Goal: Transaction & Acquisition: Book appointment/travel/reservation

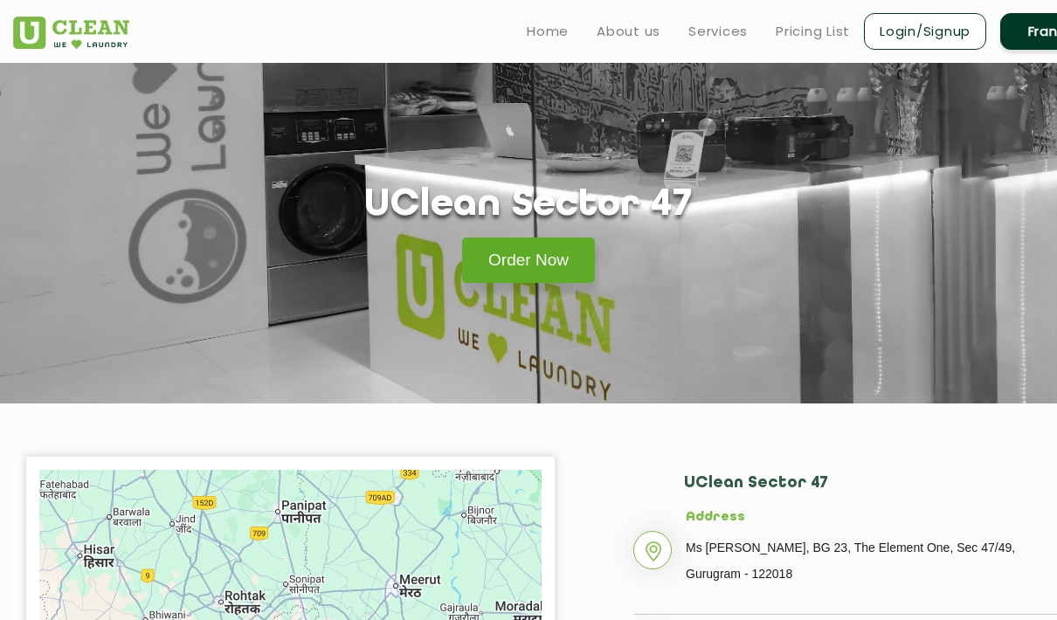
click at [550, 267] on link "Order Now" at bounding box center [528, 260] width 133 height 45
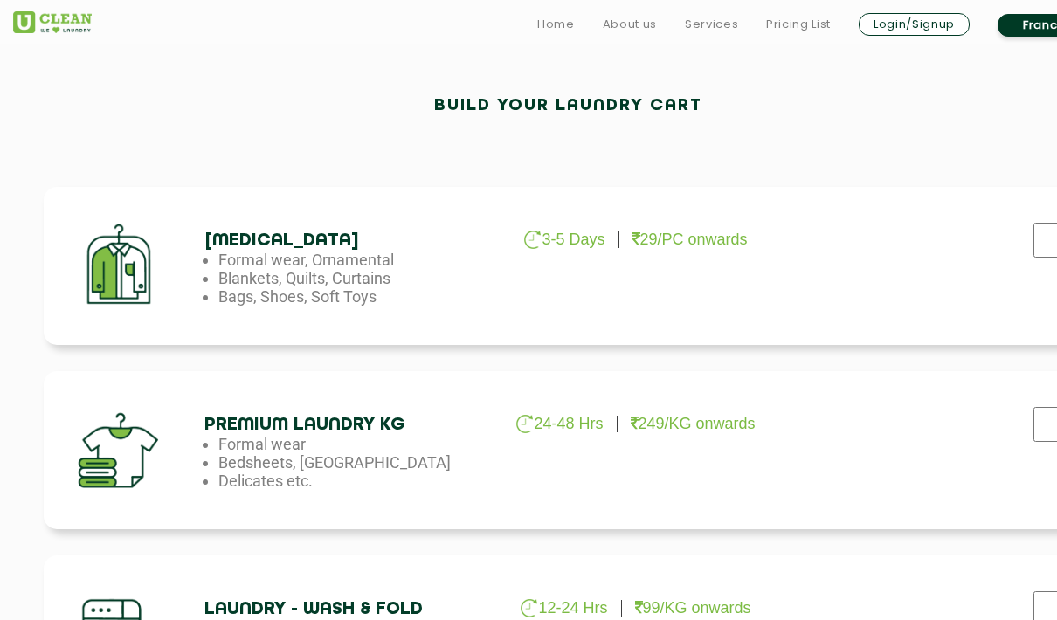
scroll to position [487, 0]
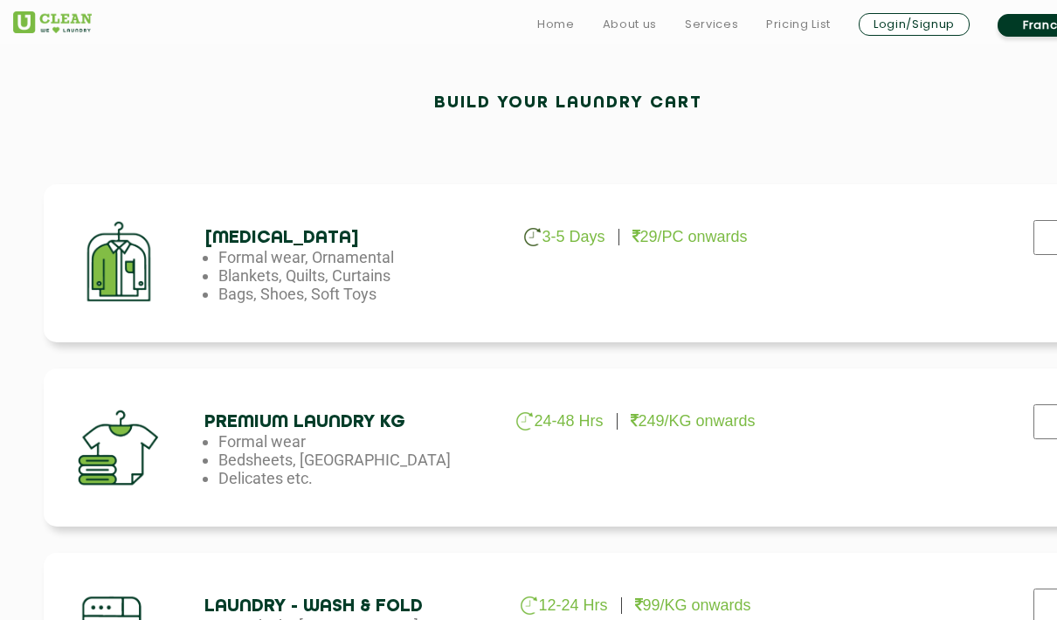
click at [1041, 251] on input "checkbox" at bounding box center [1051, 237] width 44 height 35
checkbox input "true"
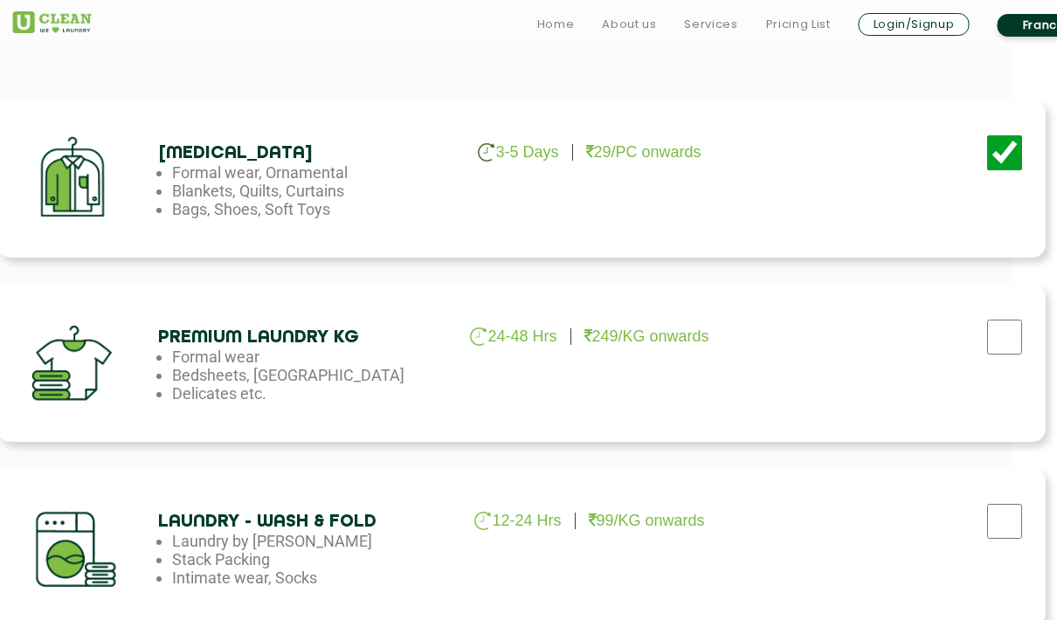
scroll to position [575, 45]
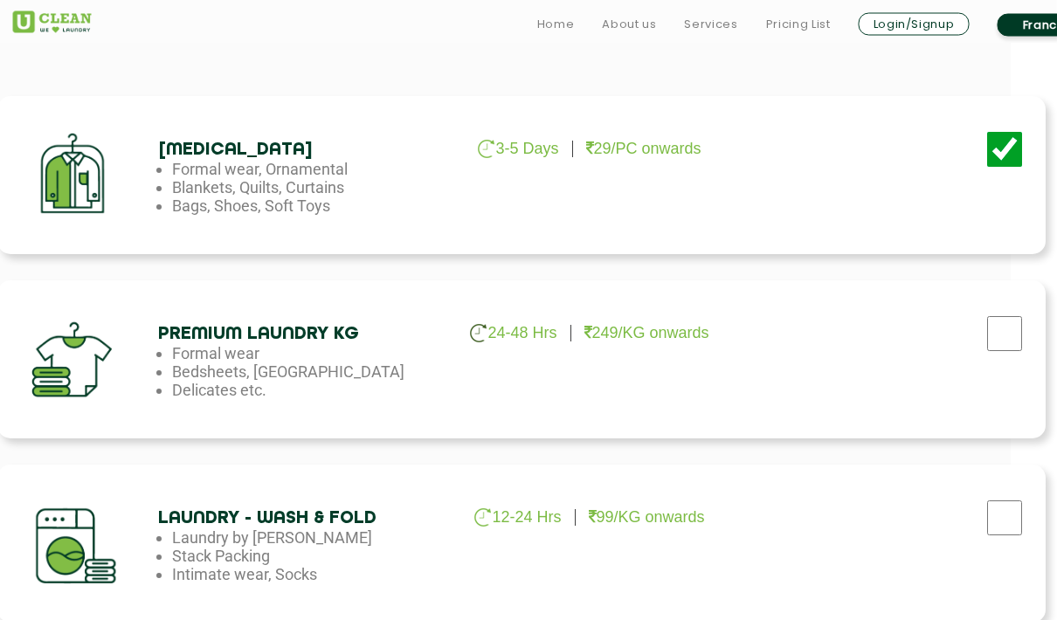
click at [1012, 327] on input "checkbox" at bounding box center [1006, 334] width 44 height 35
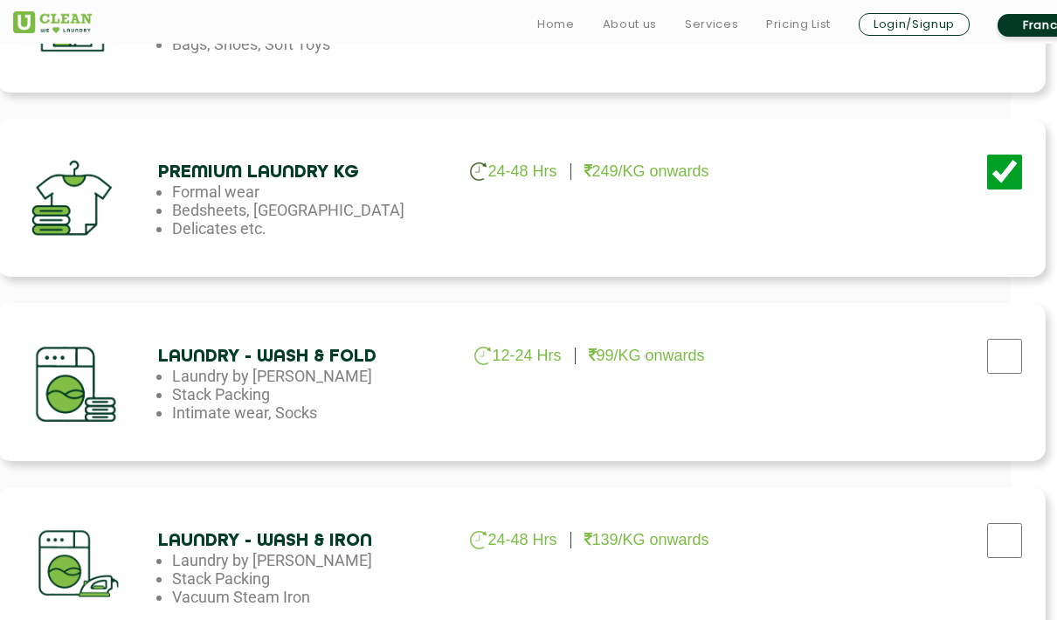
scroll to position [752, 46]
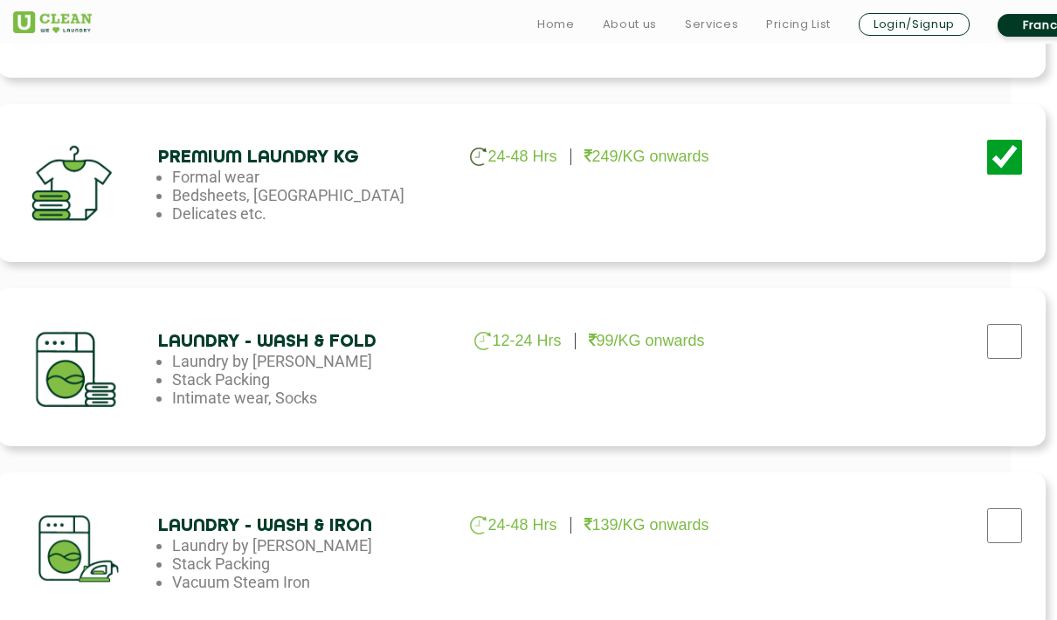
click at [1007, 165] on input "checkbox" at bounding box center [1005, 157] width 44 height 35
checkbox input "false"
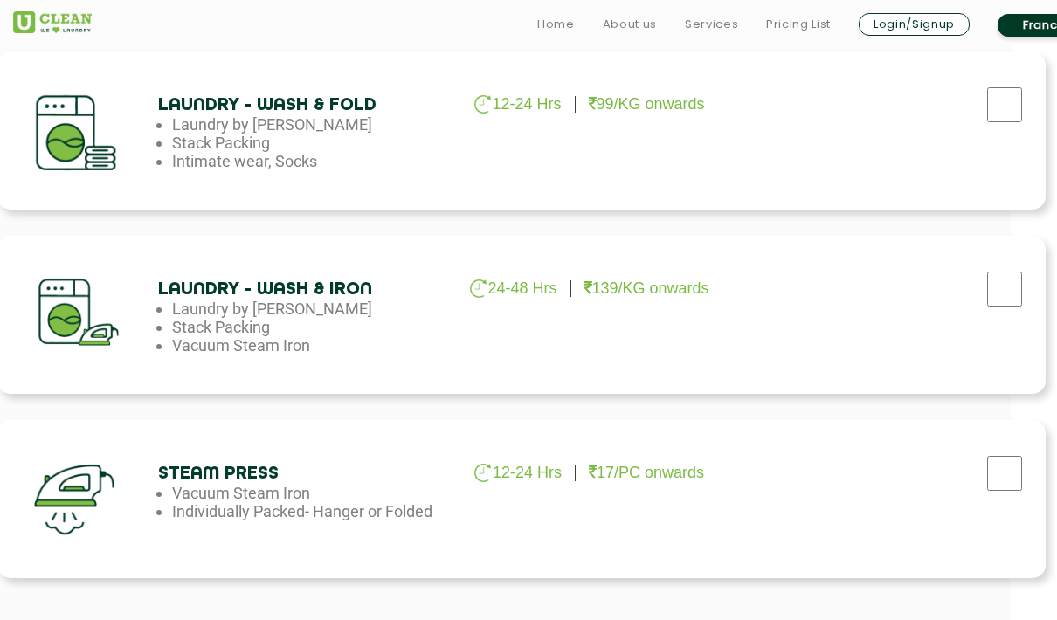
scroll to position [1009, 46]
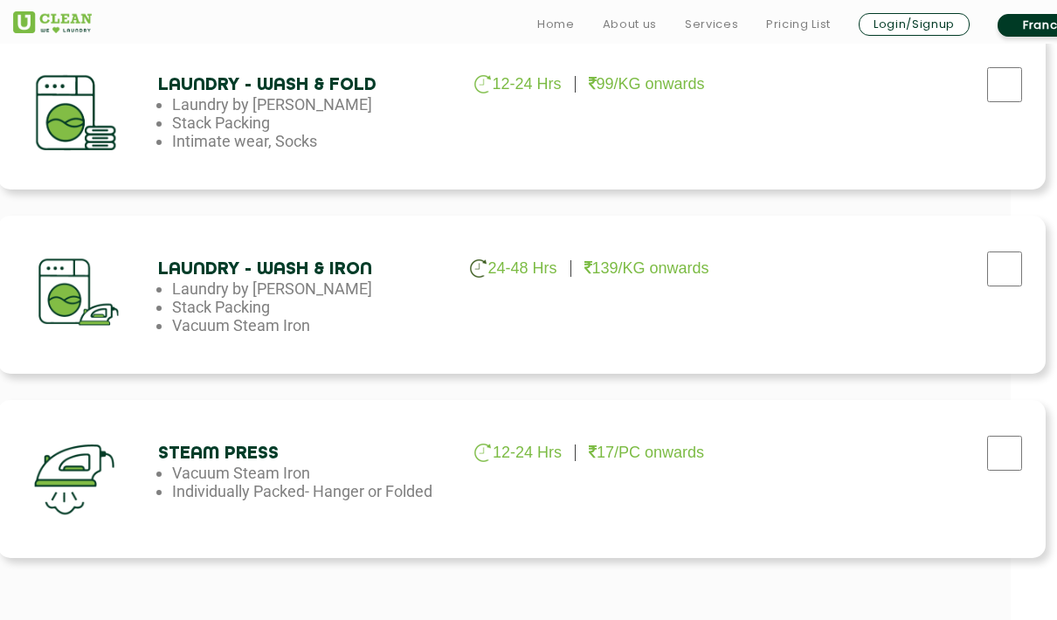
click at [998, 267] on input "checkbox" at bounding box center [1005, 269] width 44 height 35
checkbox input "true"
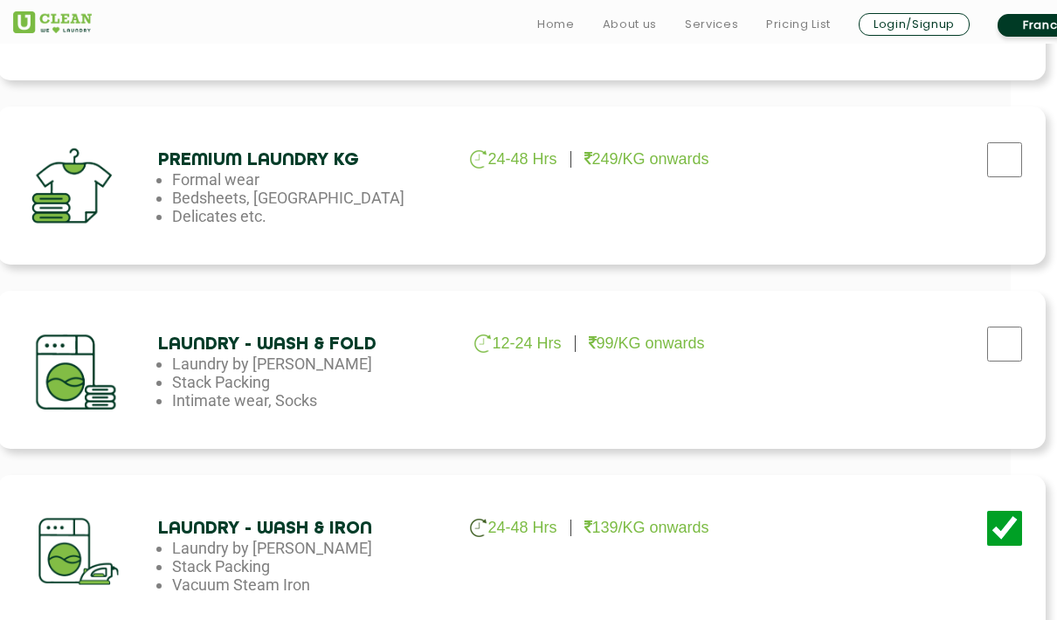
scroll to position [784, 46]
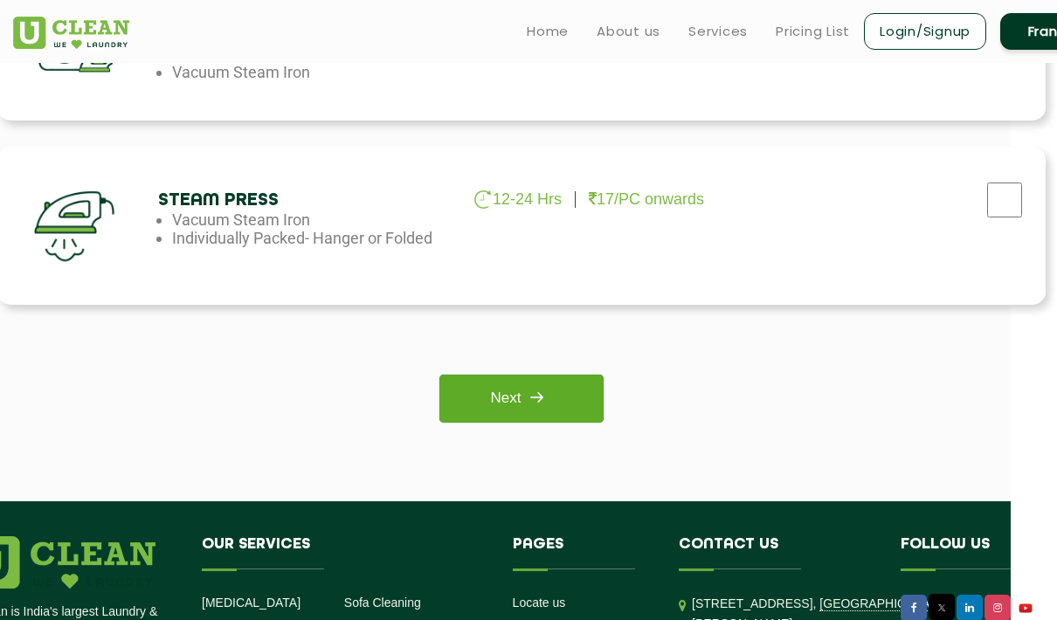
click at [552, 406] on img at bounding box center [536, 397] width 31 height 31
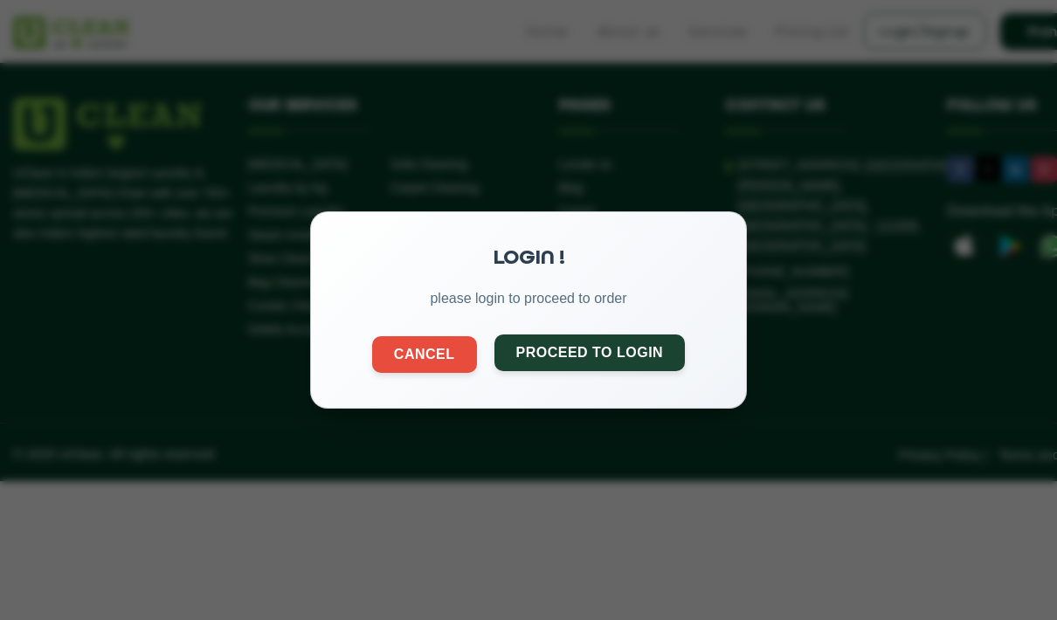
click at [645, 354] on button "Proceed to Login" at bounding box center [589, 353] width 191 height 37
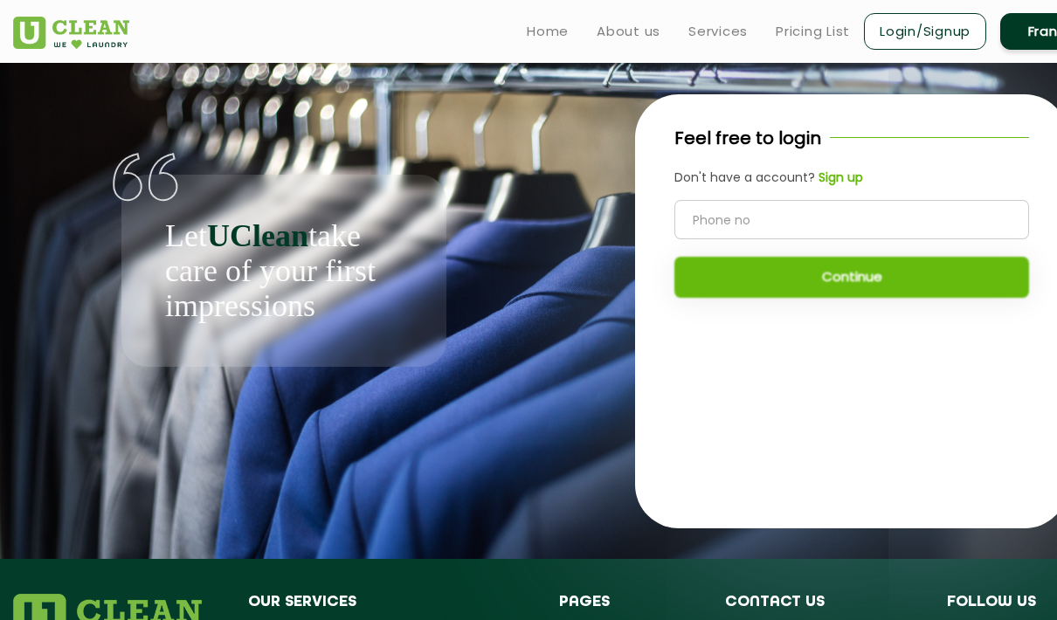
click at [827, 225] on input "tel" at bounding box center [851, 219] width 355 height 39
click at [839, 186] on b "Sign up" at bounding box center [840, 177] width 45 height 17
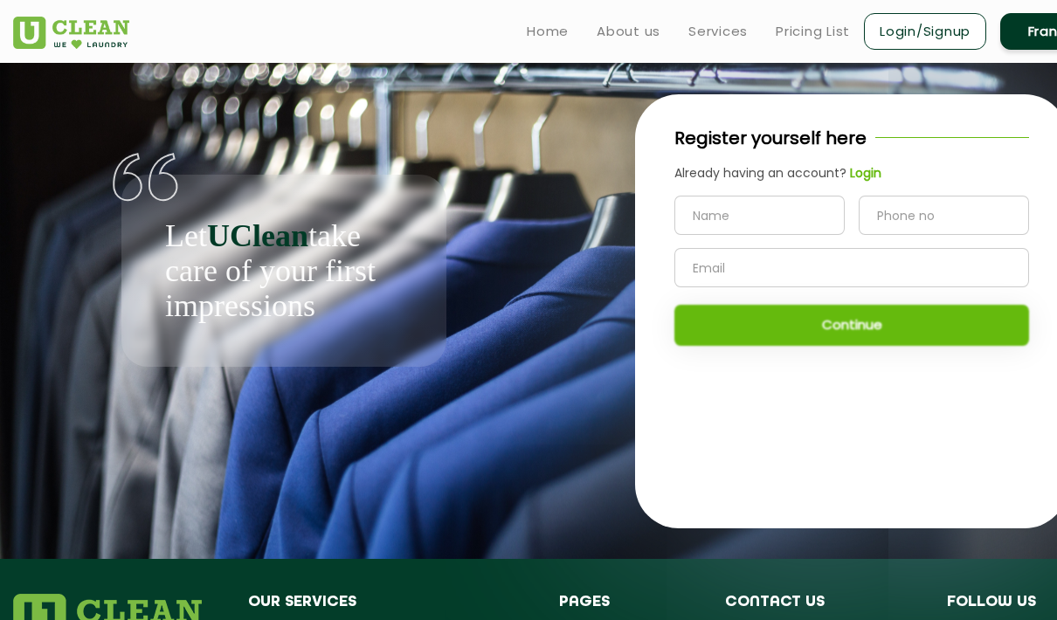
click at [798, 219] on input "text" at bounding box center [759, 215] width 170 height 39
type input "[PERSON_NAME]"
click at [937, 206] on input "tel" at bounding box center [944, 215] width 170 height 39
click at [958, 222] on input "tel" at bounding box center [944, 215] width 170 height 39
click at [790, 224] on input "[PERSON_NAME]" at bounding box center [759, 215] width 170 height 39
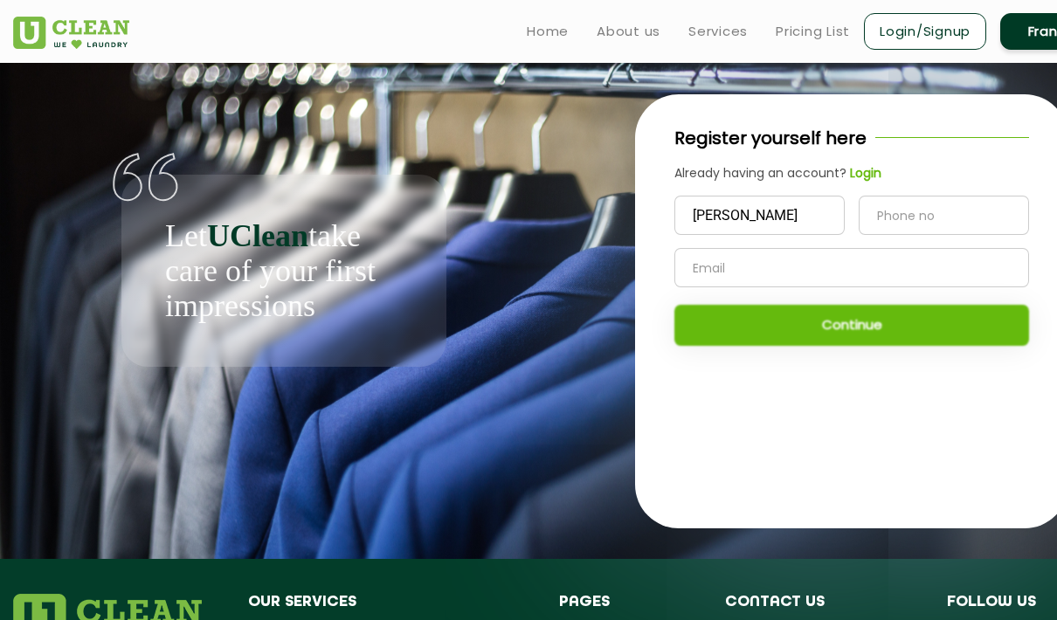
type input "[PERSON_NAME]"
click at [958, 212] on input "tel" at bounding box center [944, 215] width 170 height 39
type input "9742490864"
click at [847, 276] on input "text" at bounding box center [851, 267] width 355 height 39
type input "[EMAIL_ADDRESS][DOMAIN_NAME]"
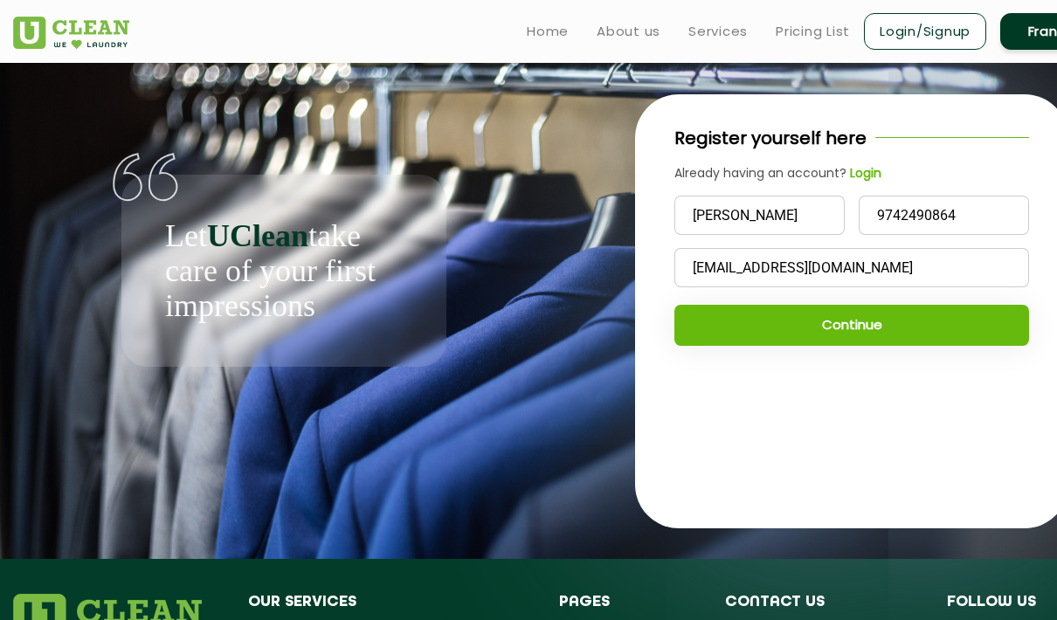
click at [883, 340] on button "Continue" at bounding box center [851, 325] width 355 height 41
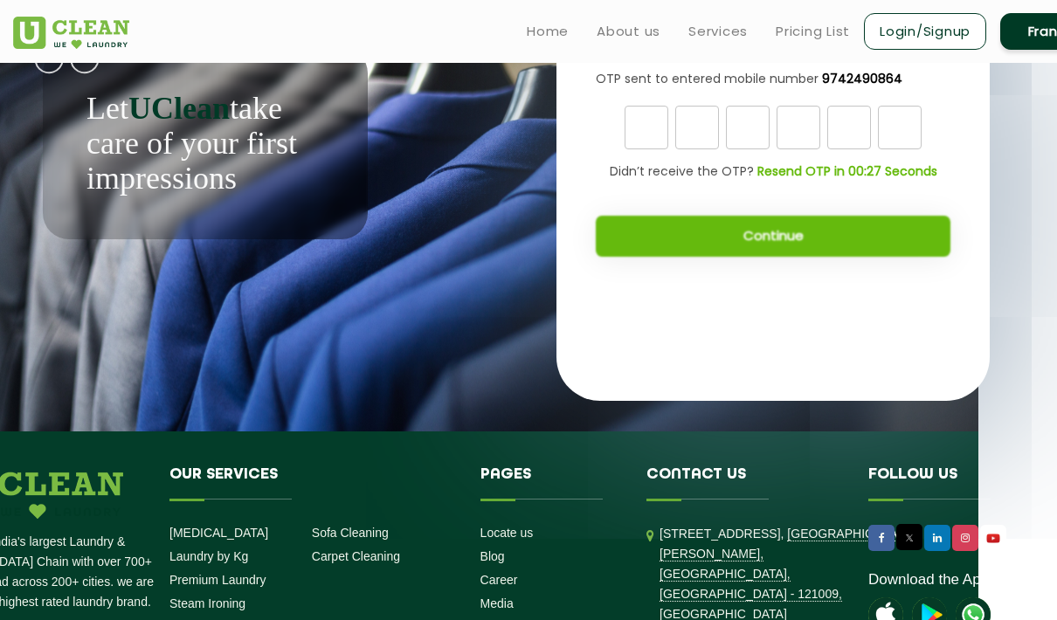
scroll to position [123, 79]
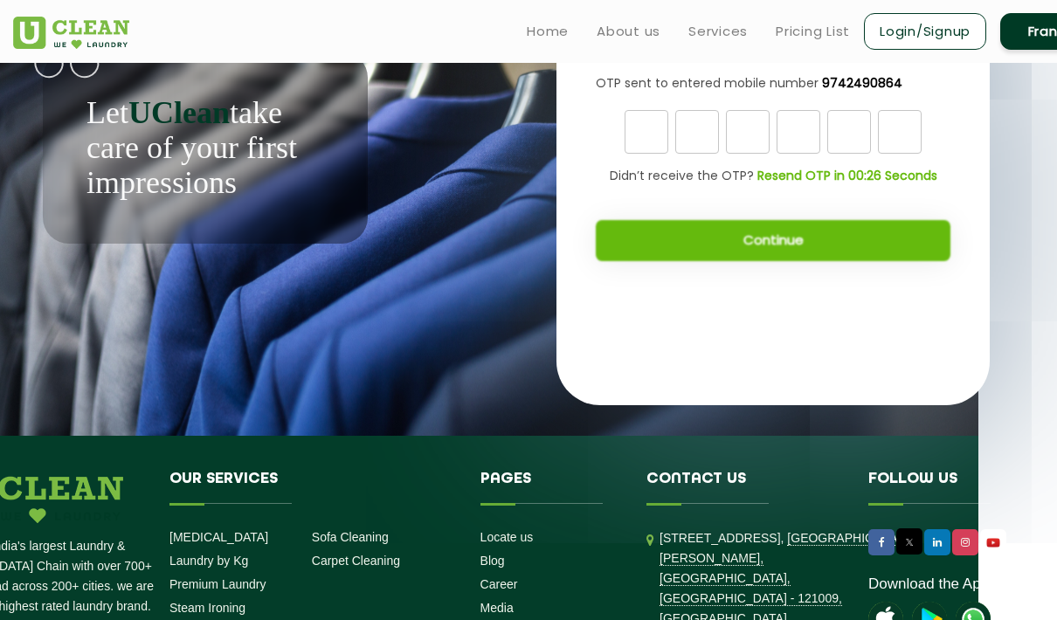
click at [646, 129] on input "text" at bounding box center [647, 132] width 44 height 44
type input "7"
type input "8"
type input "7"
type input "6"
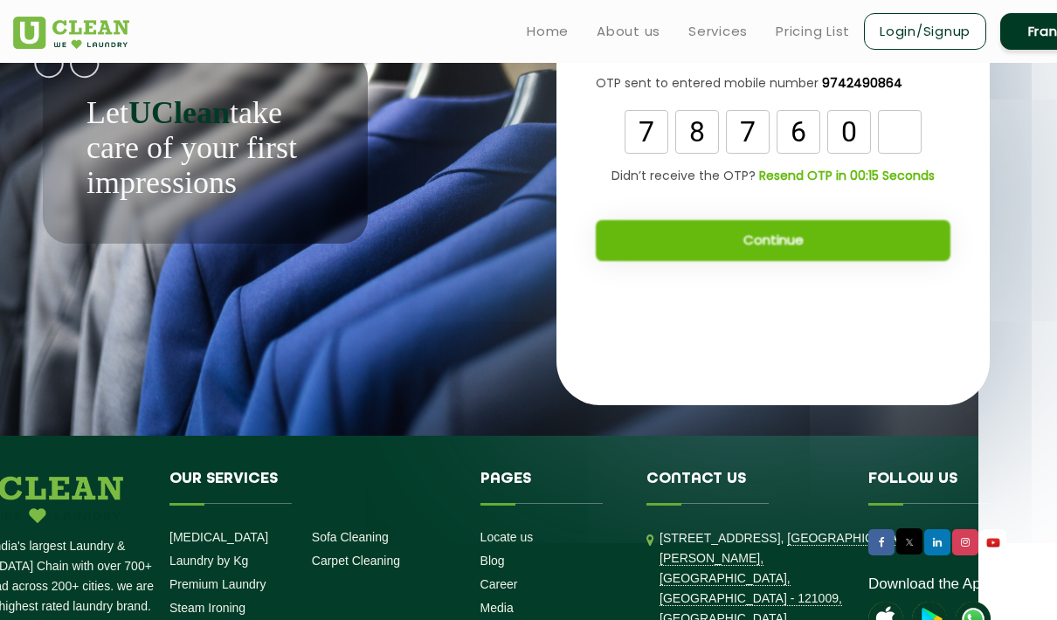
type input "0"
type input "9"
click at [867, 246] on button "Continue" at bounding box center [773, 240] width 355 height 41
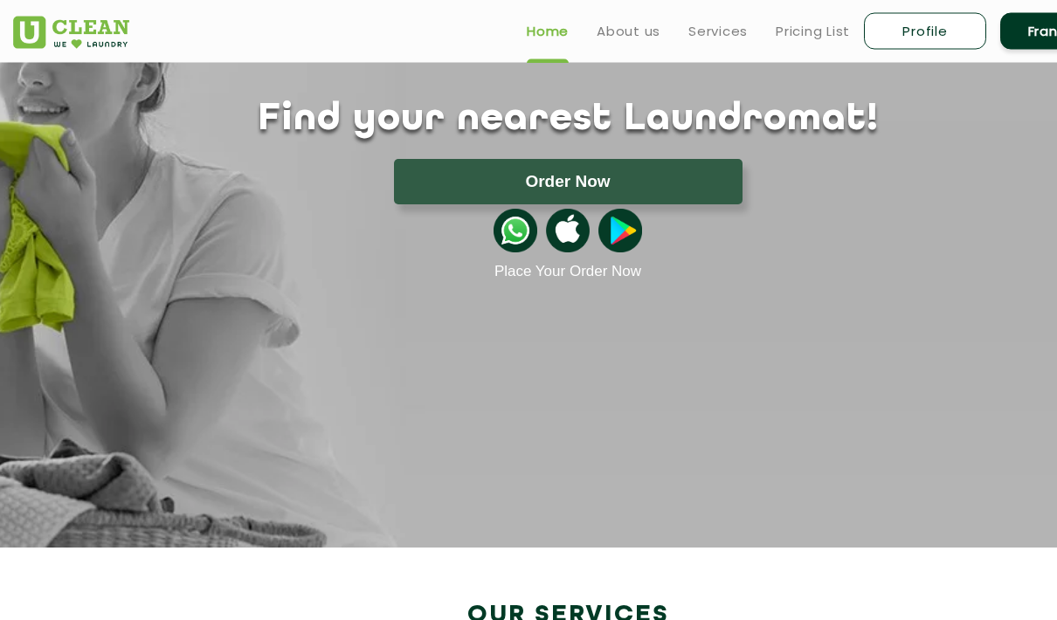
scroll to position [116, 0]
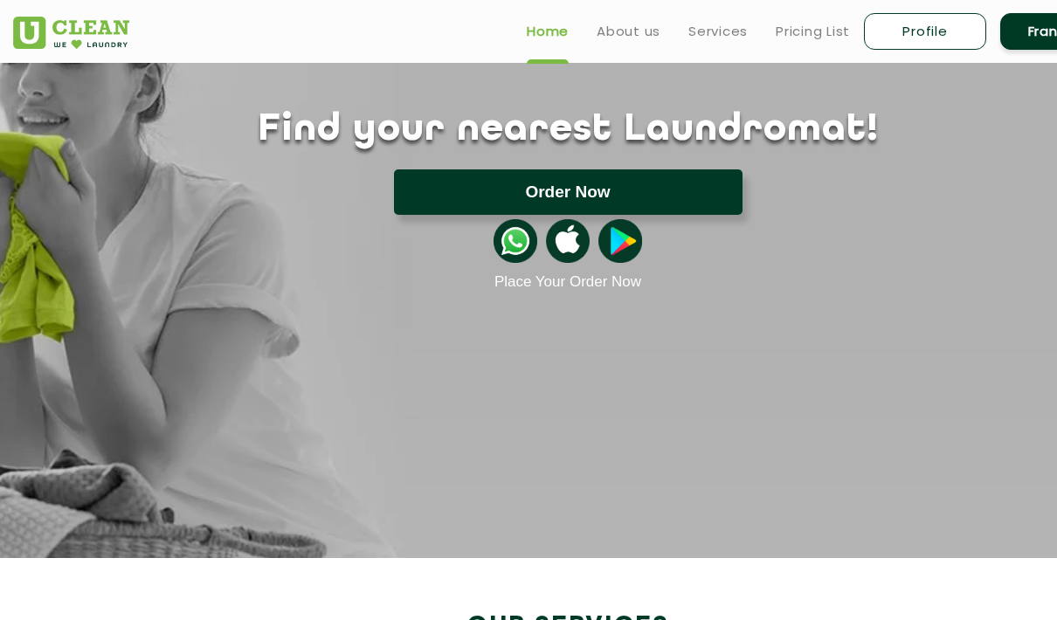
click at [687, 198] on button "Order Now" at bounding box center [568, 191] width 349 height 45
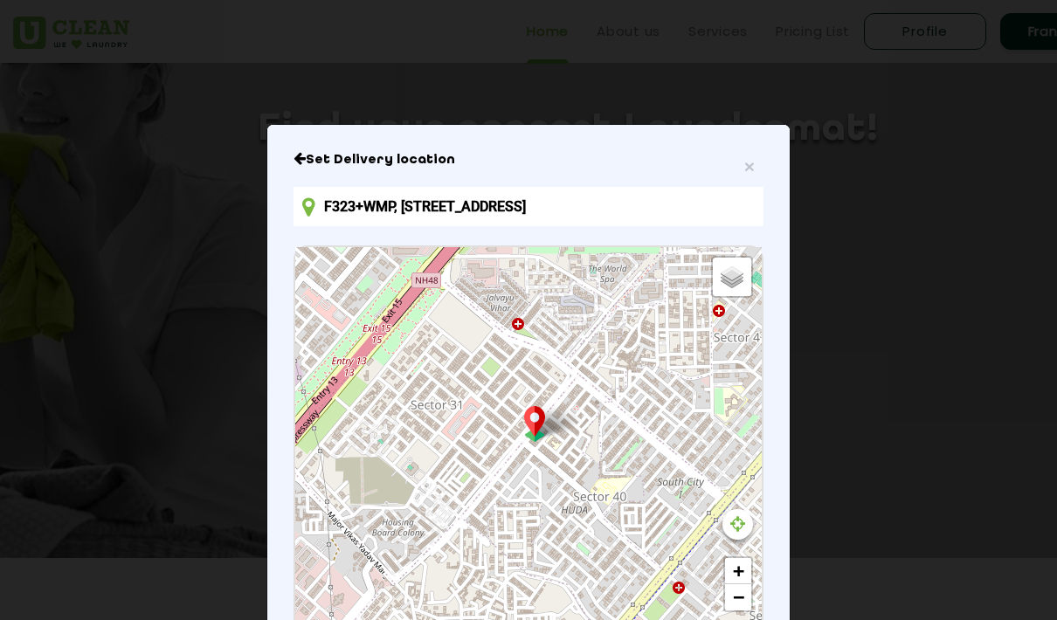
click at [382, 211] on input "F323+WMP, Urban Estate, Sector 40, Gurugram, Haryana 122003, India" at bounding box center [529, 206] width 470 height 39
click at [397, 226] on input "F323+WMP, Urban Estate, Sector 40, Gurugram, Haryana 122003, India" at bounding box center [529, 206] width 470 height 39
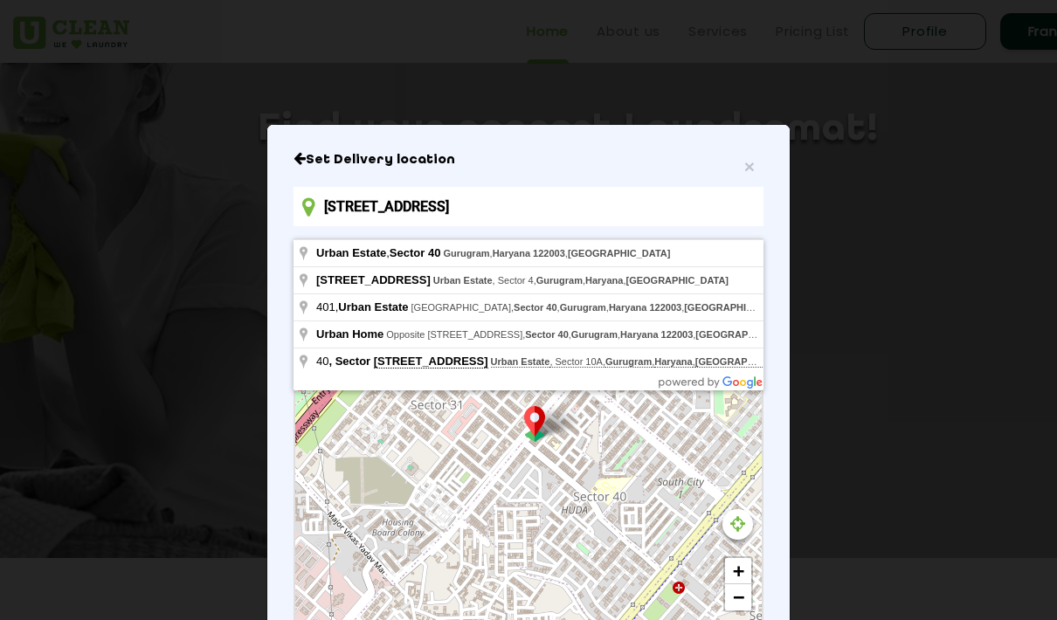
type input "42, Urban Estate, Sector 40, Gurugram, Haryana 122003, India"
click at [789, 460] on div "× Set Delivery location 42, Urban Estate, Sector 40, Gurugram, Haryana 122003, …" at bounding box center [528, 454] width 522 height 659
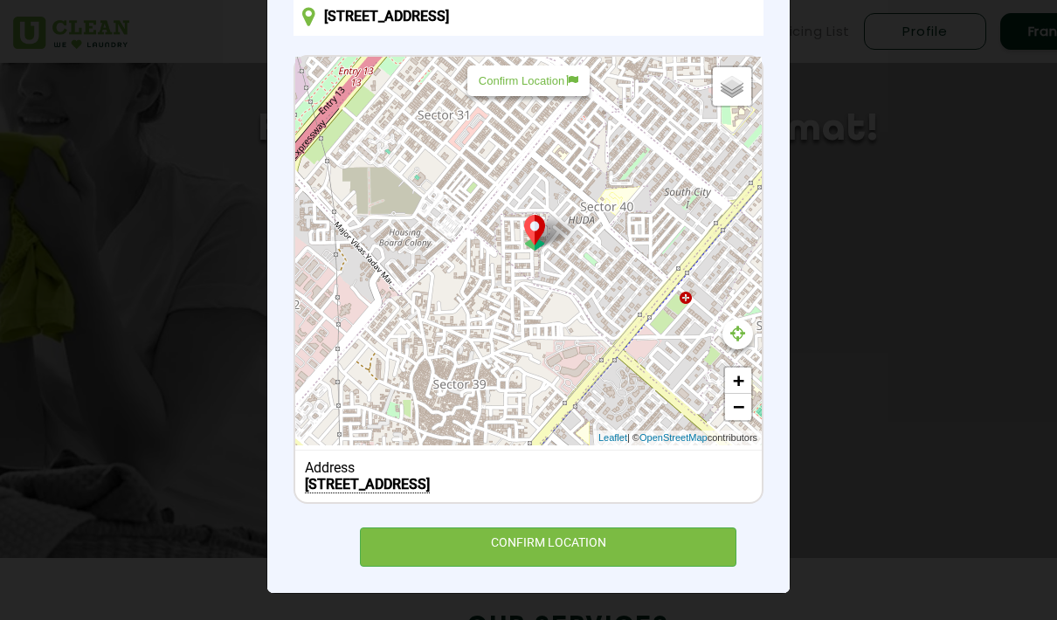
scroll to position [203, 0]
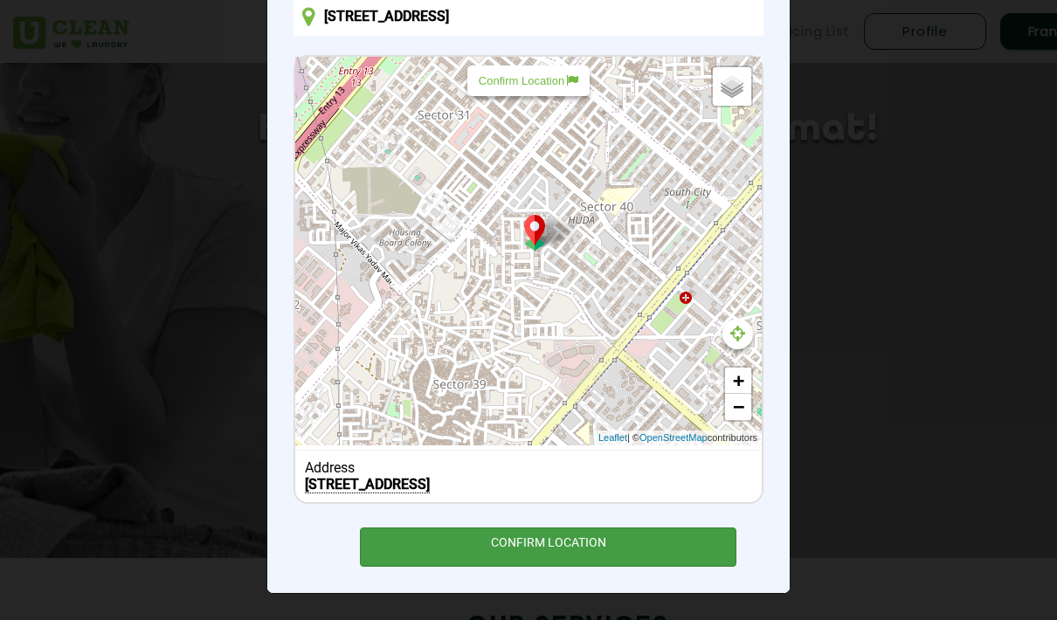
click at [574, 561] on div "CONFIRM LOCATION" at bounding box center [548, 547] width 376 height 39
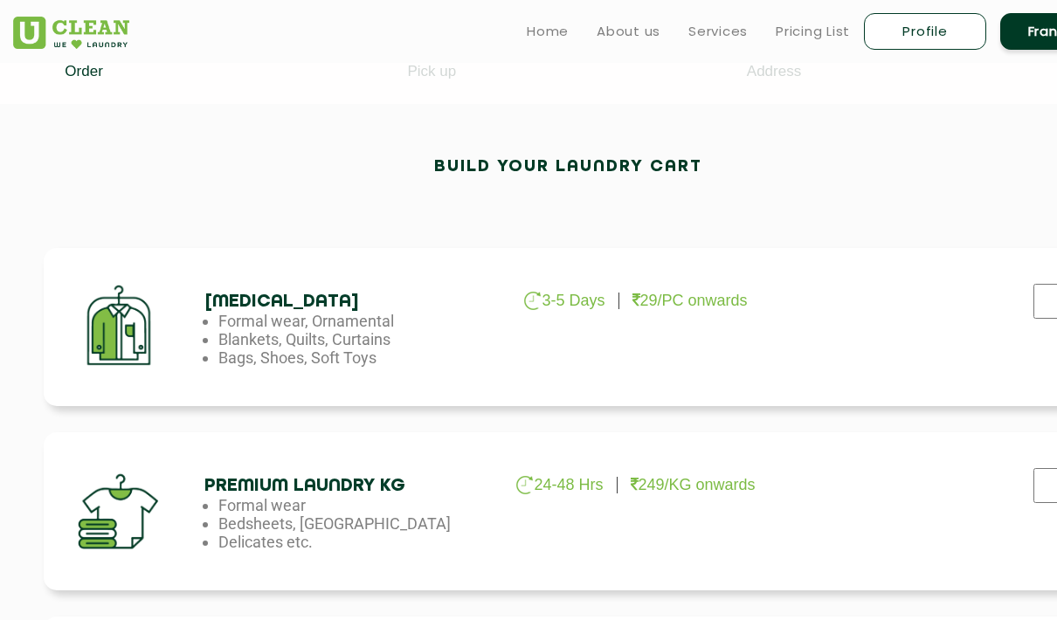
scroll to position [411, 0]
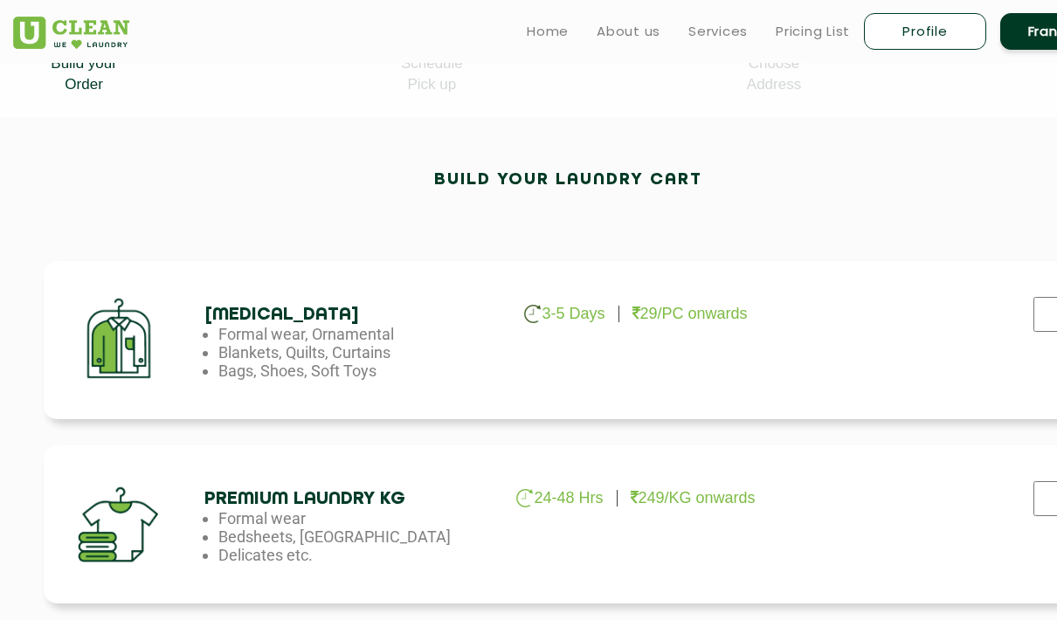
click at [1040, 321] on input "checkbox" at bounding box center [1051, 314] width 44 height 35
checkbox input "true"
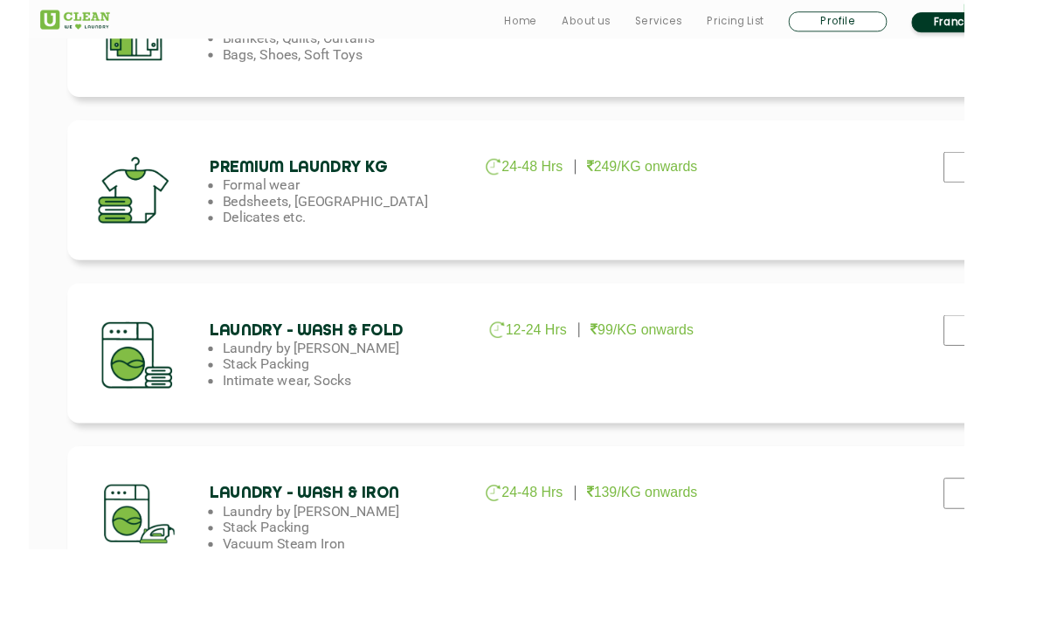
scroll to position [738, 0]
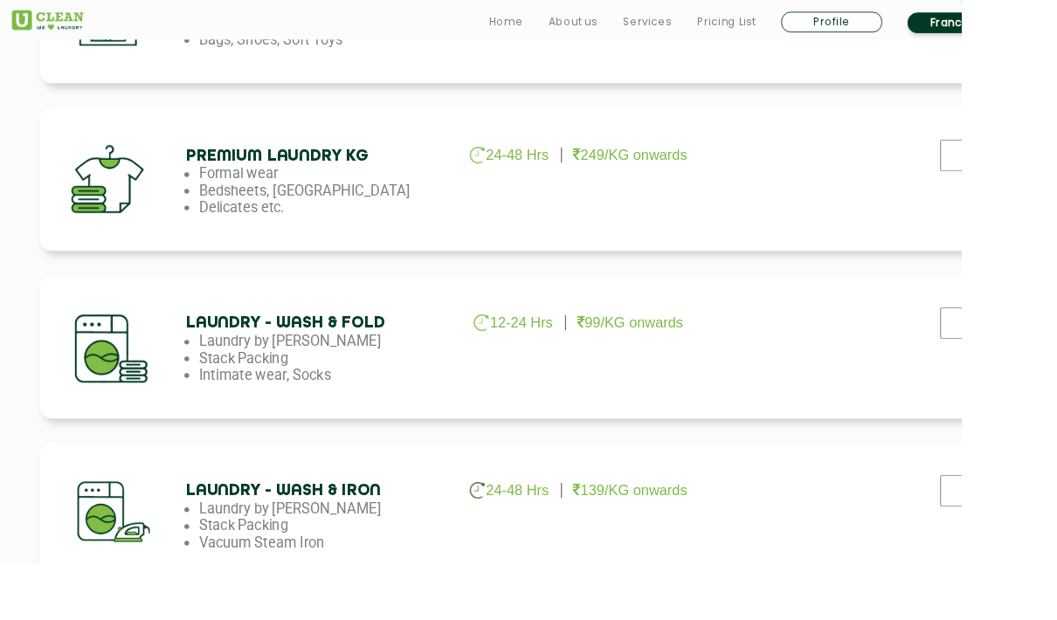
click at [1053, 537] on input "checkbox" at bounding box center [1051, 539] width 44 height 35
checkbox input "true"
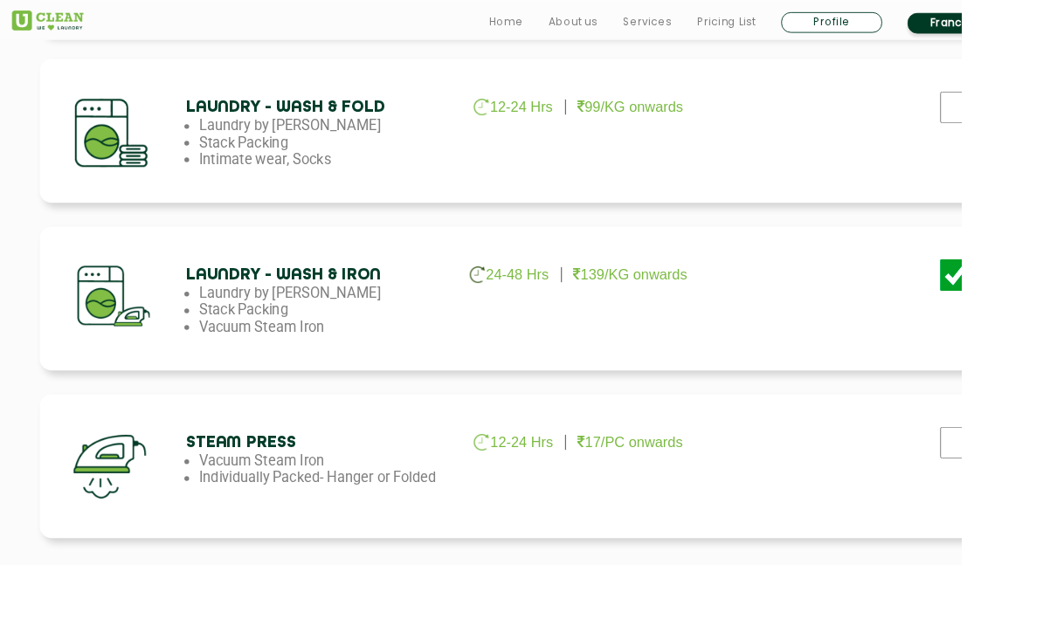
scroll to position [1030, 0]
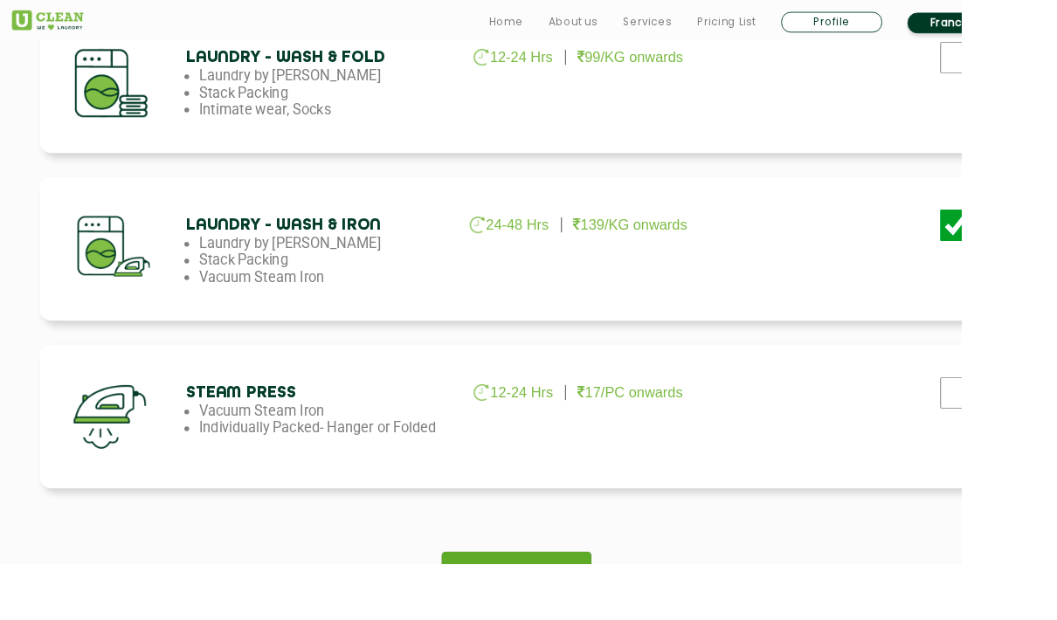
click at [581, 619] on img at bounding box center [582, 629] width 31 height 31
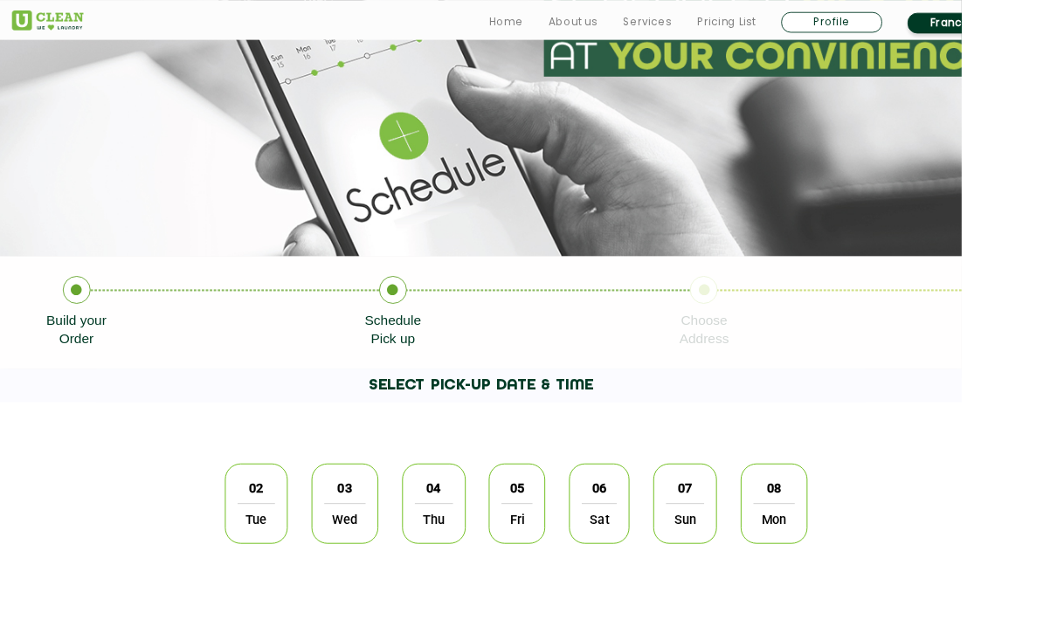
scroll to position [124, 0]
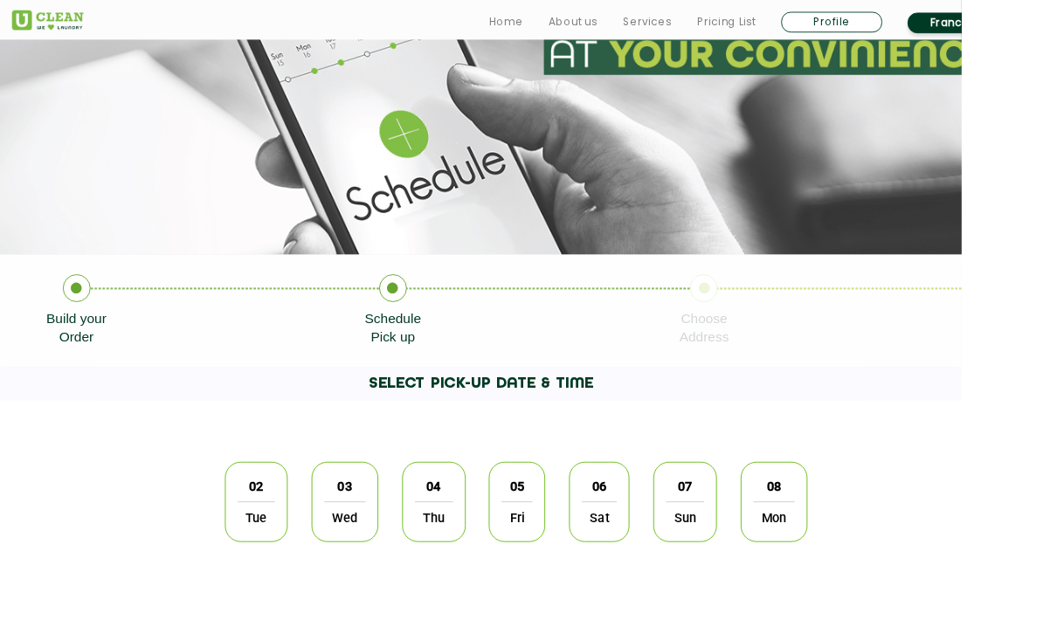
click at [278, 559] on span "Tue" at bounding box center [281, 568] width 41 height 35
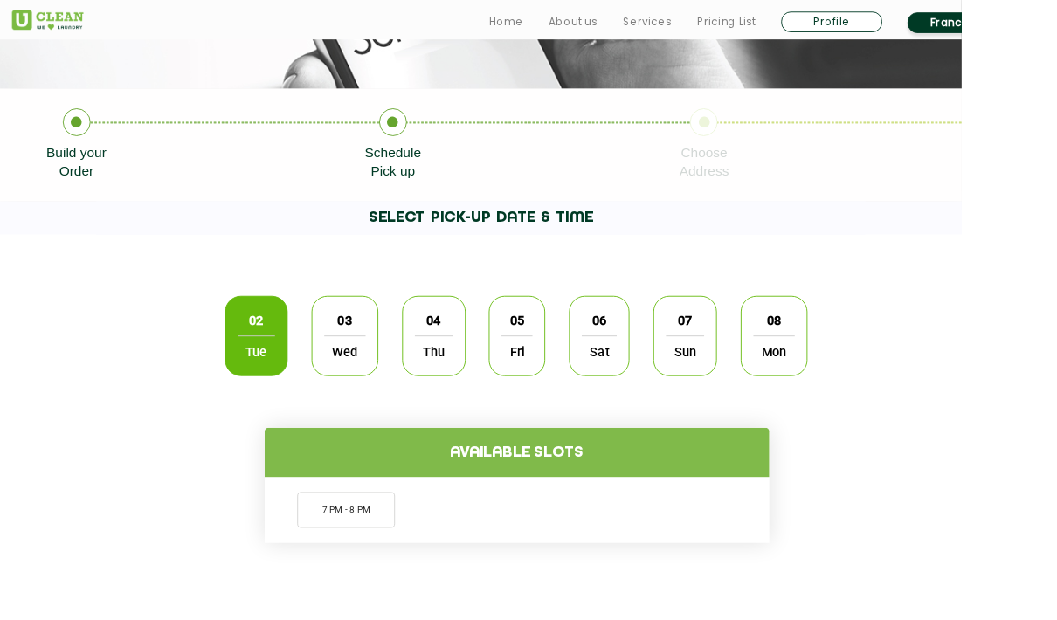
scroll to position [307, 0]
click at [397, 561] on li "7 PM - 8 PM" at bounding box center [380, 560] width 107 height 39
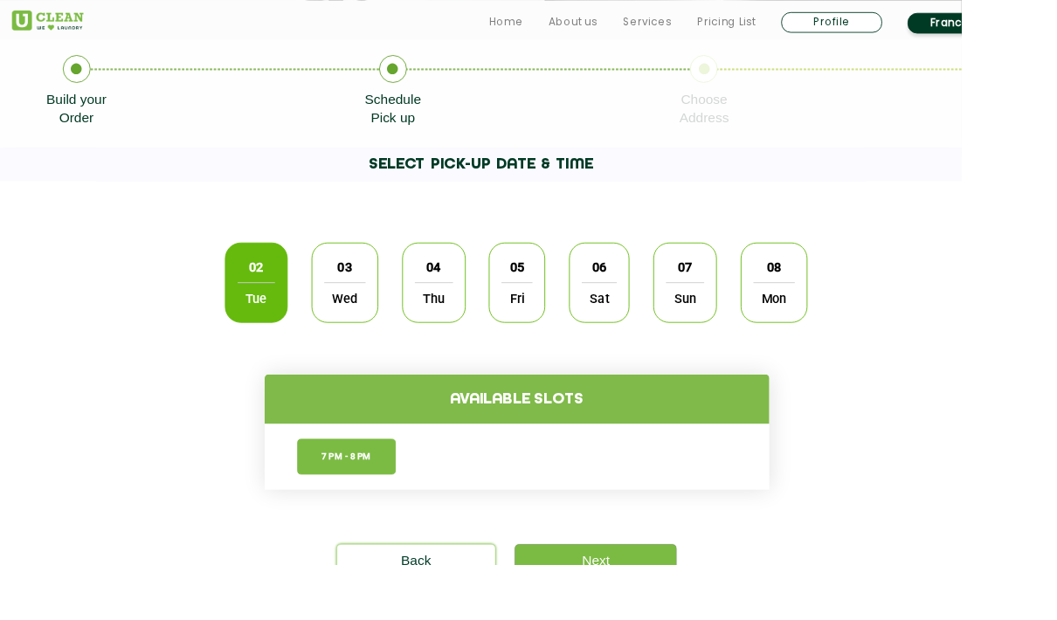
scroll to position [383, 0]
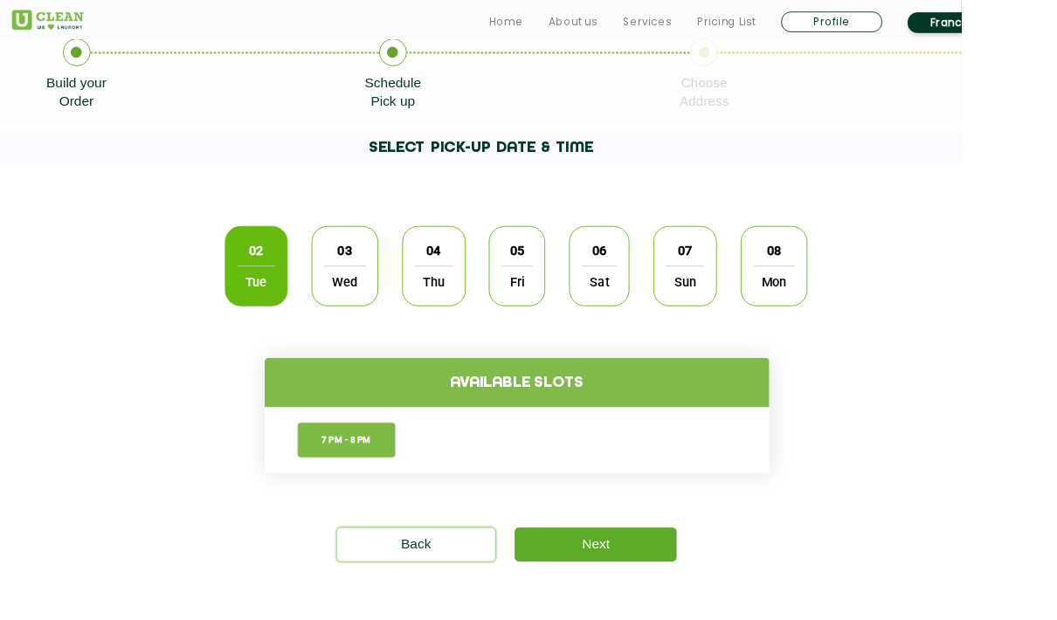
click at [686, 601] on link "Next" at bounding box center [654, 599] width 177 height 37
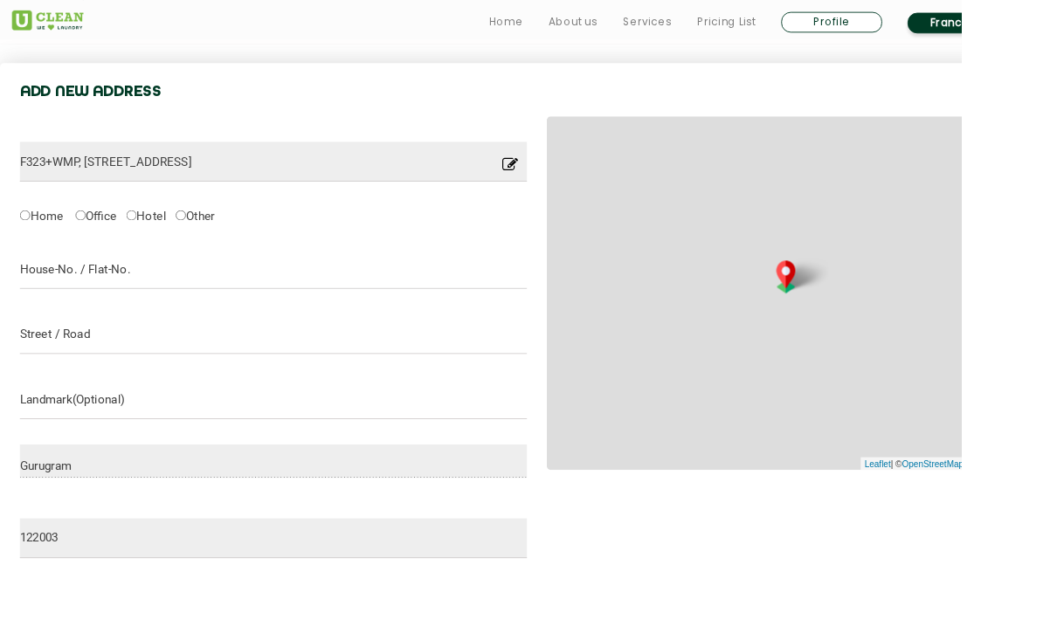
scroll to position [549, 0]
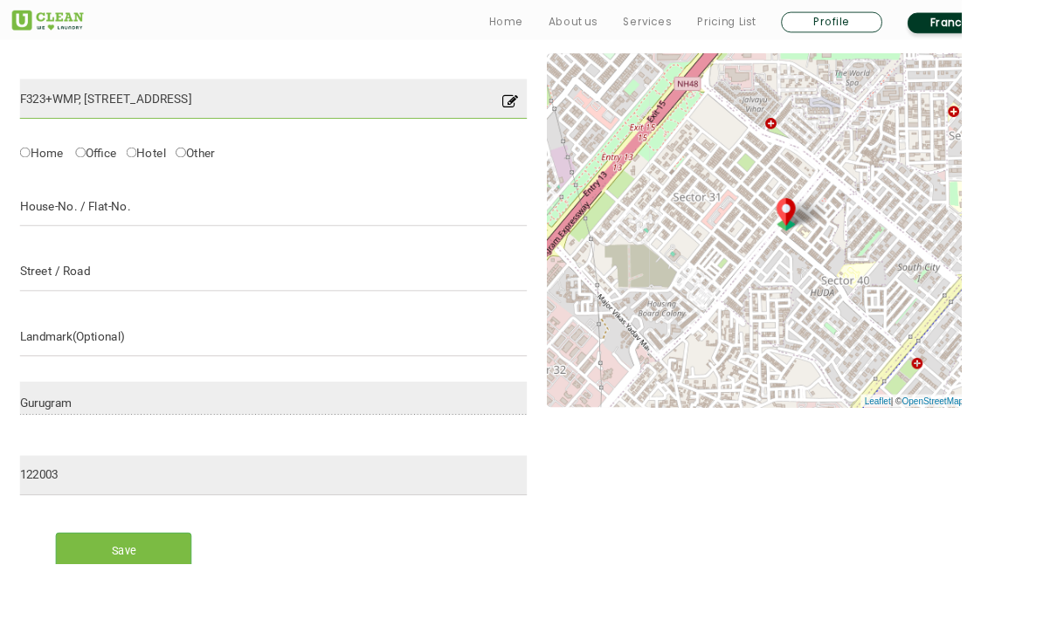
click at [87, 103] on input "F323+WMP, Urban Estate, Sector 40, Gurugram, Haryana 122003, India" at bounding box center [300, 108] width 557 height 44
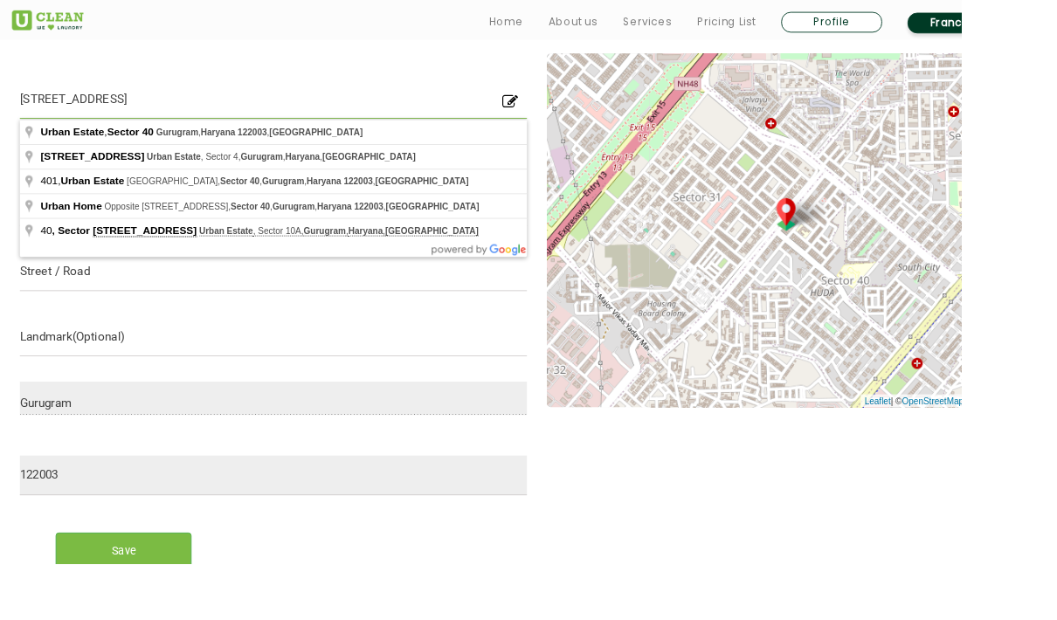
type input "42, Urban Estate, Sector 40, Gurugram, Haryana 122003, India"
click at [451, 64] on form "42, Urban Estate, Sector 40, Gurugram, Haryana 122003, India Location you have …" at bounding box center [300, 348] width 557 height 579
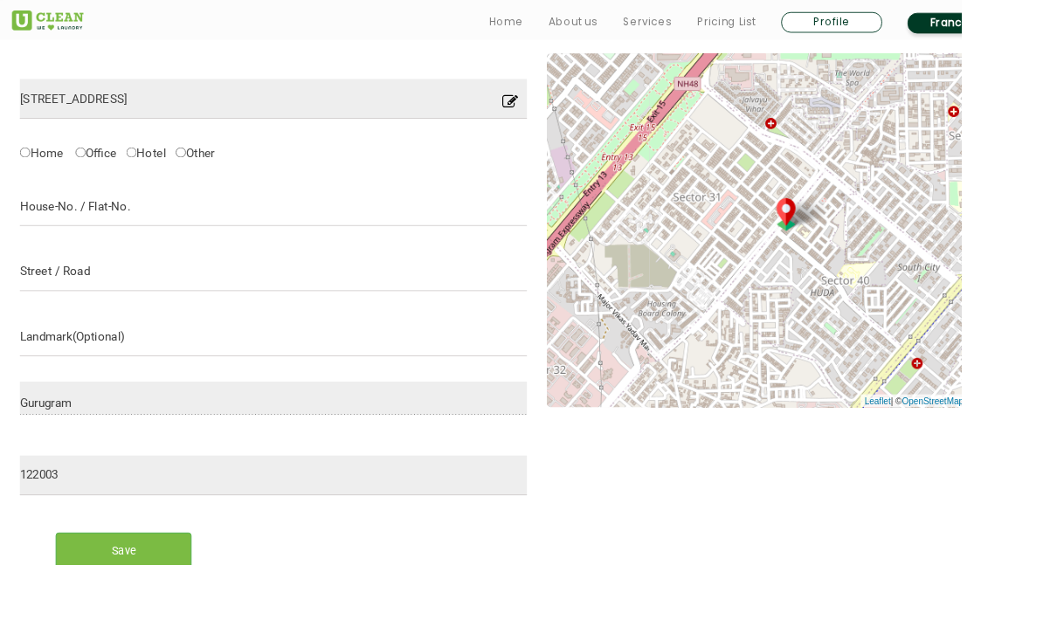
click at [46, 172] on label "Home" at bounding box center [45, 167] width 47 height 18
click at [33, 172] on input "Home" at bounding box center [27, 167] width 11 height 11
radio input "true"
click at [361, 221] on input "text" at bounding box center [300, 226] width 557 height 44
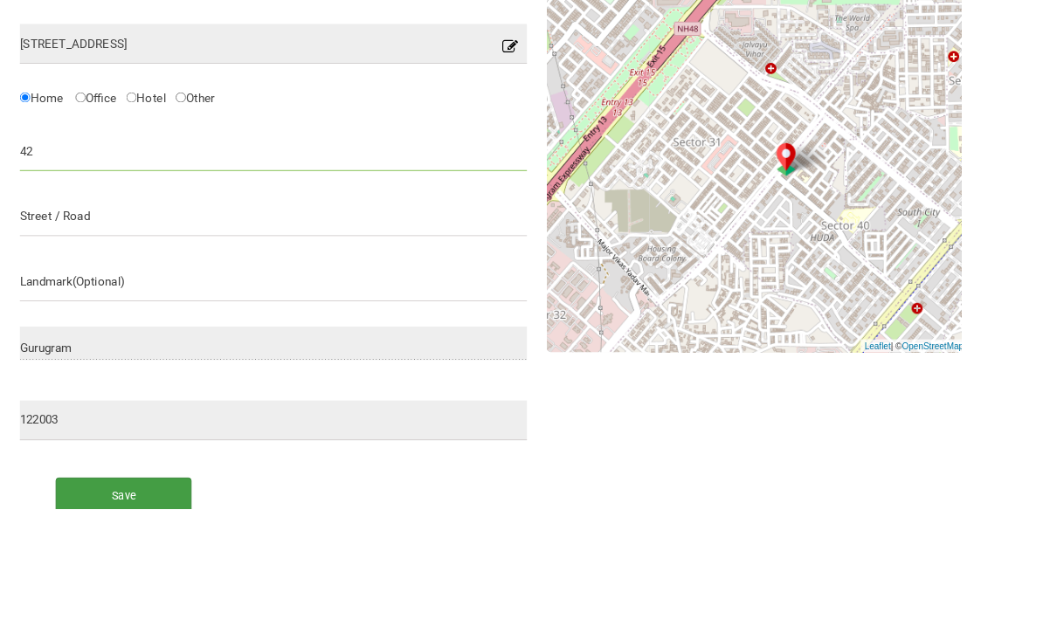
type input "42"
click at [210, 585] on input "Save" at bounding box center [135, 604] width 149 height 39
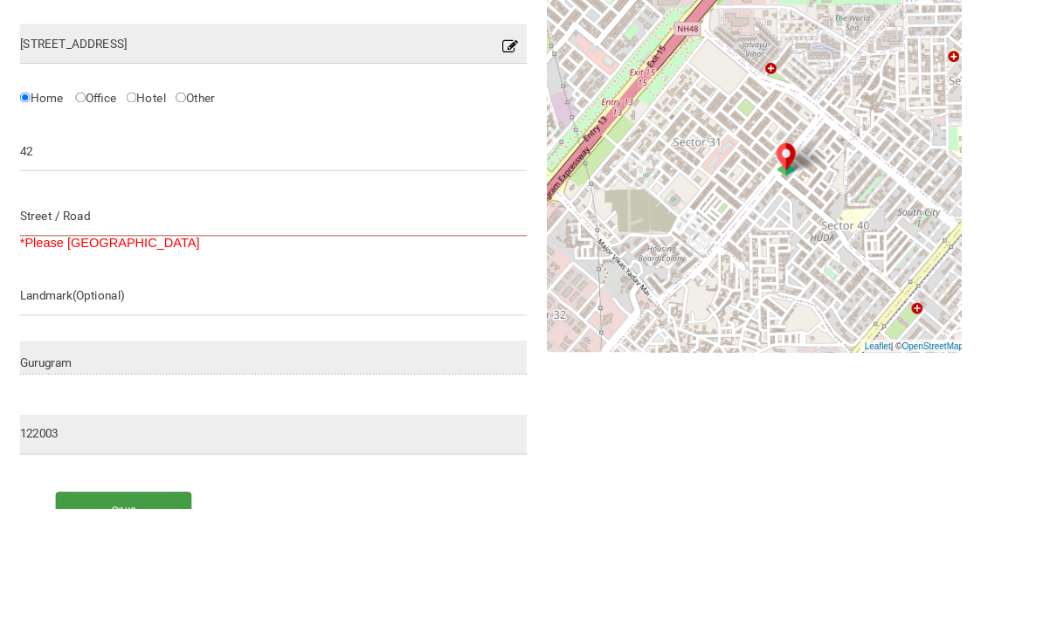
scroll to position [609, 0]
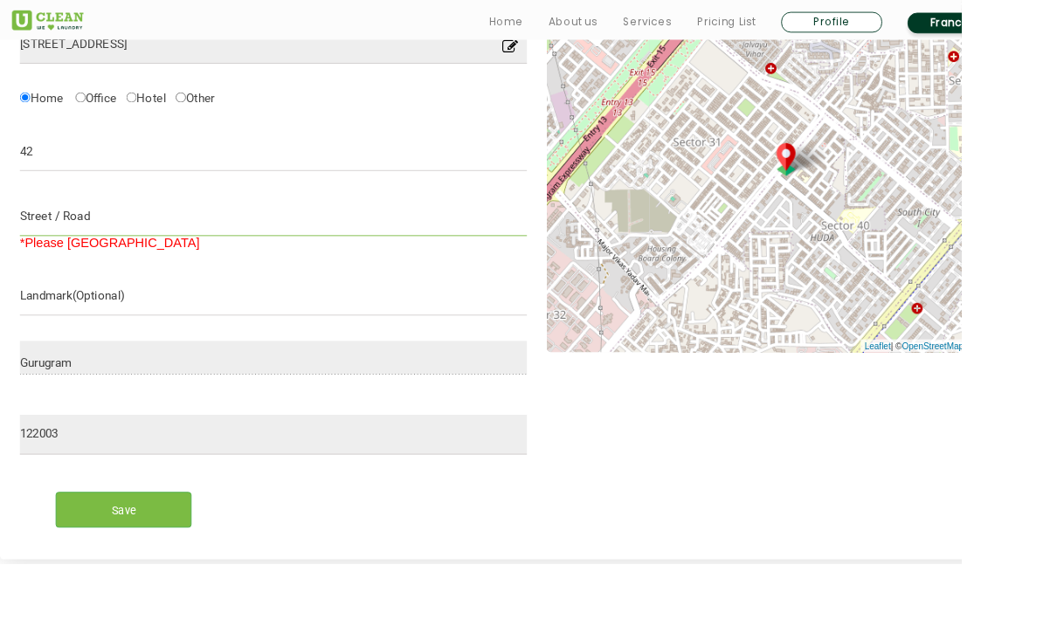
click at [353, 241] on input "text" at bounding box center [300, 238] width 557 height 44
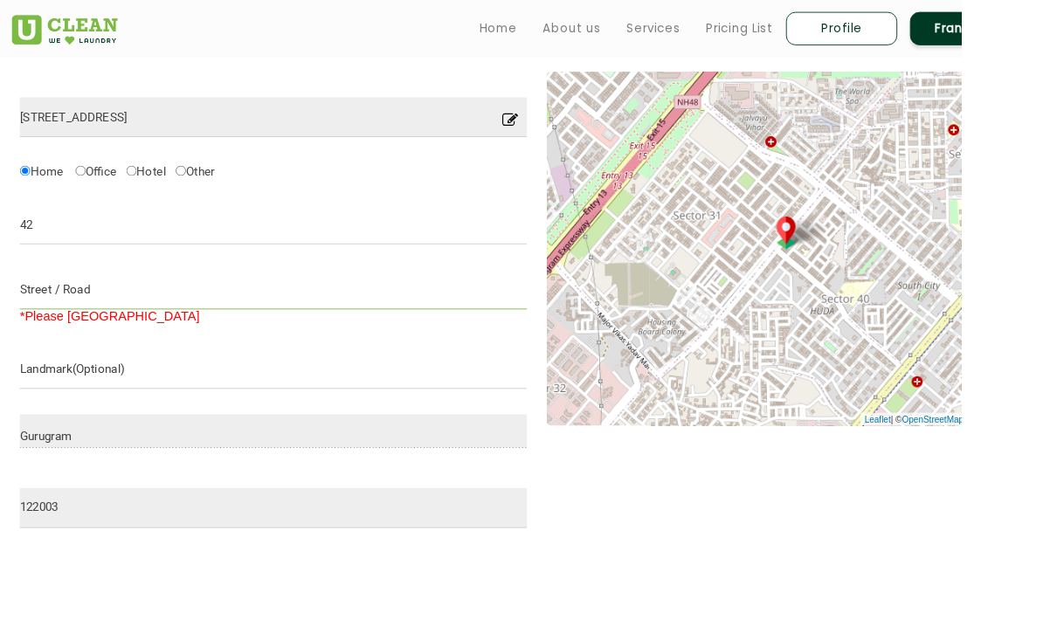
scroll to position [528, 0]
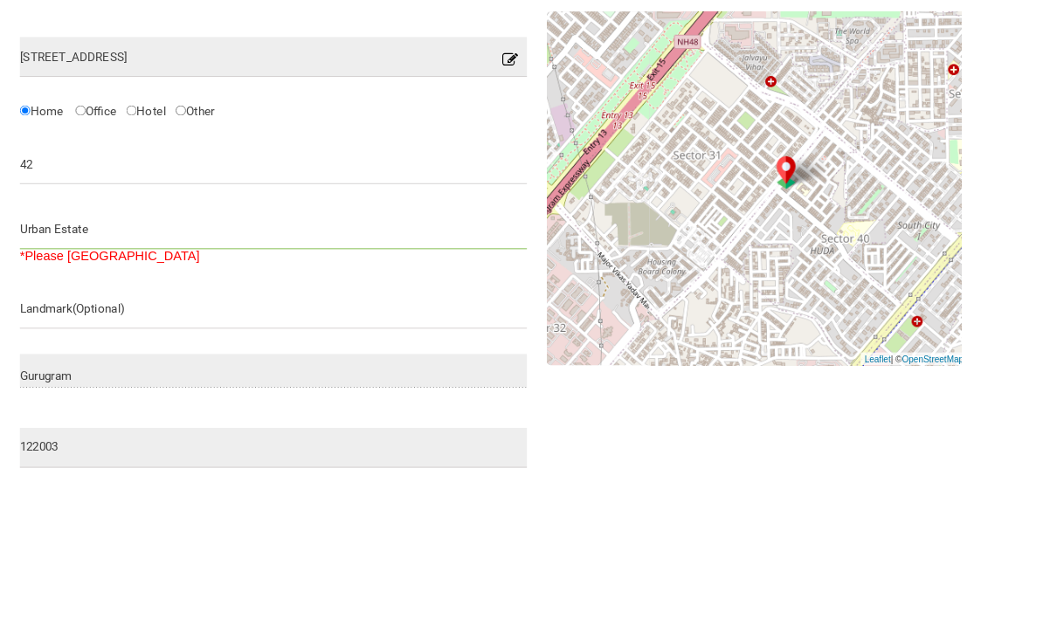
type input "Urban Estate"
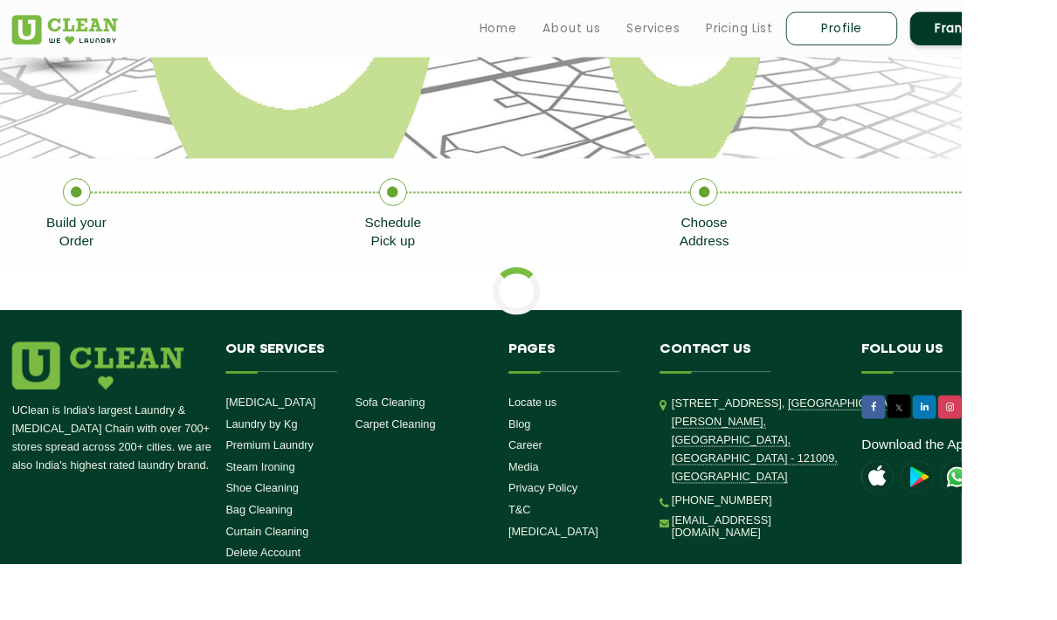
scroll to position [230, 0]
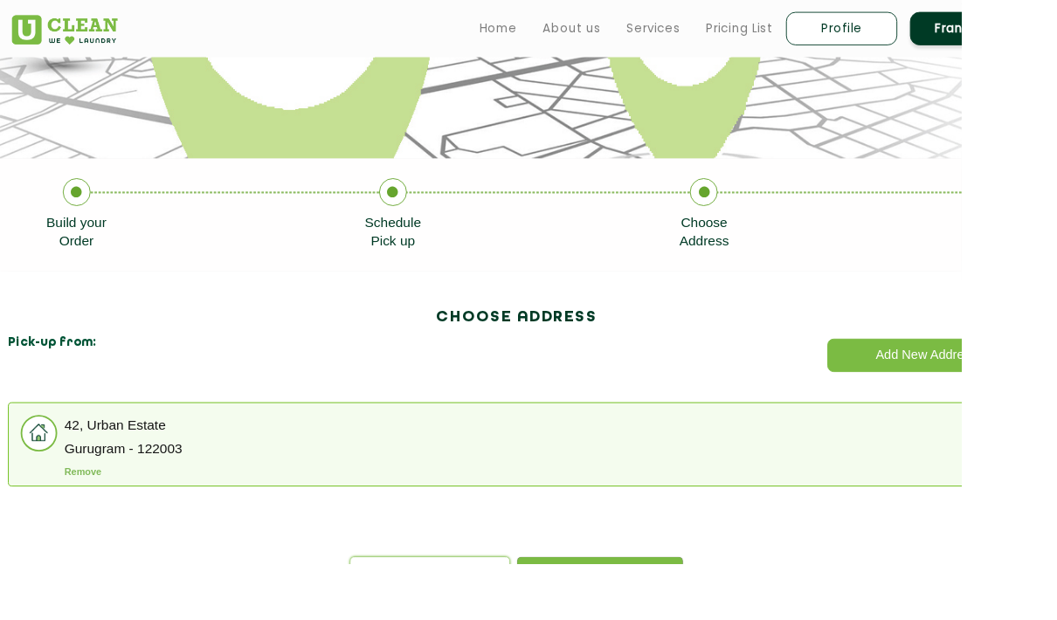
click at [535, 500] on p "Gurugram - 122003" at bounding box center [598, 493] width 1055 height 13
click at [528, 485] on input "radio" at bounding box center [1075, 481] width 1116 height 35
radio input "true"
click at [690, 619] on link "Next" at bounding box center [660, 630] width 182 height 37
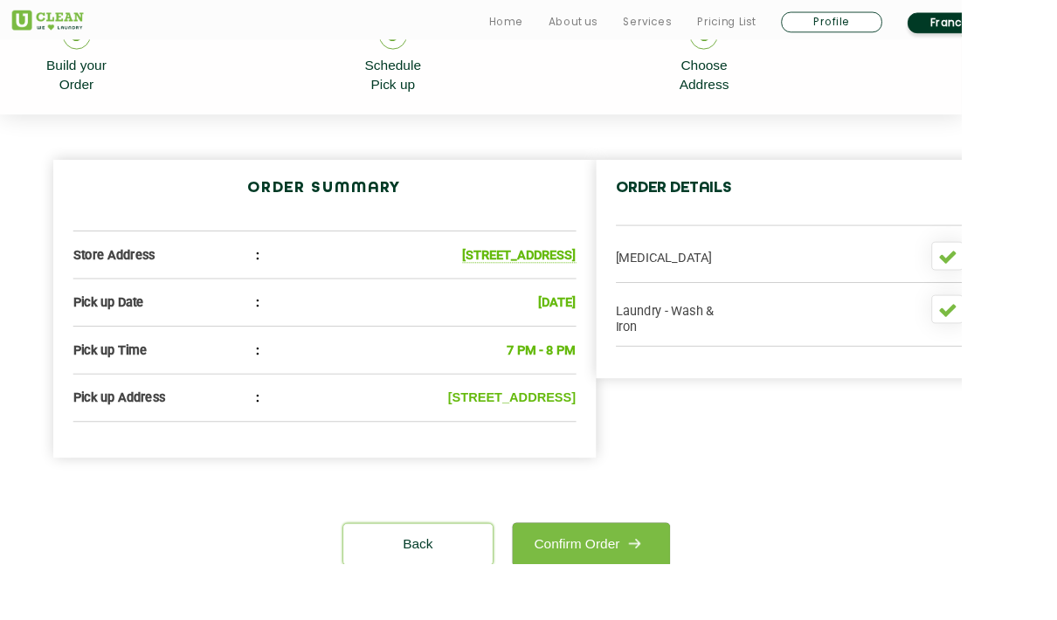
scroll to position [419, 0]
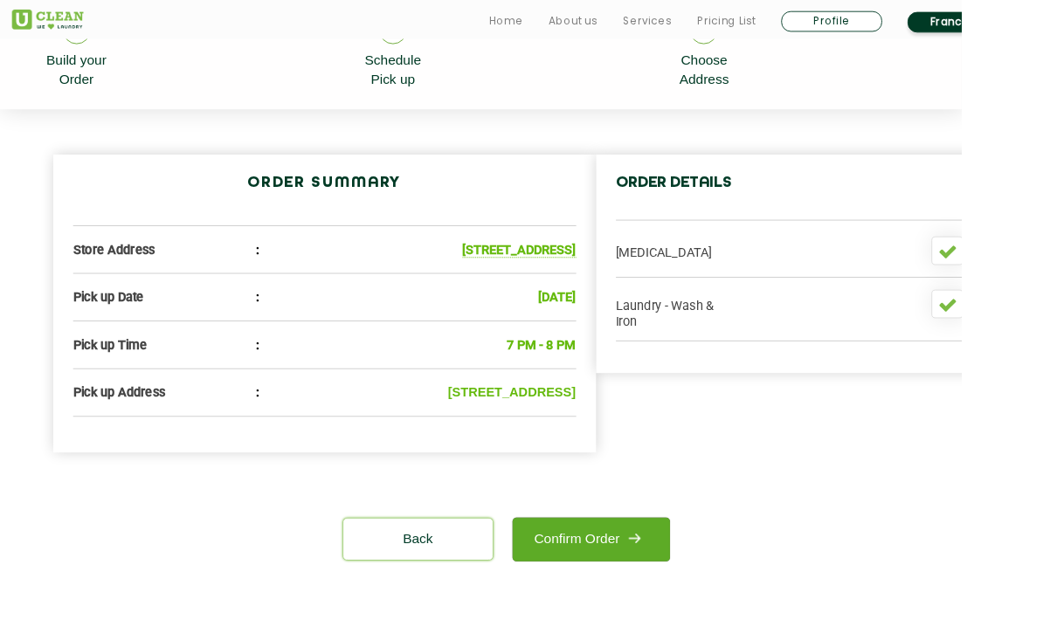
click at [683, 609] on img at bounding box center [696, 592] width 31 height 31
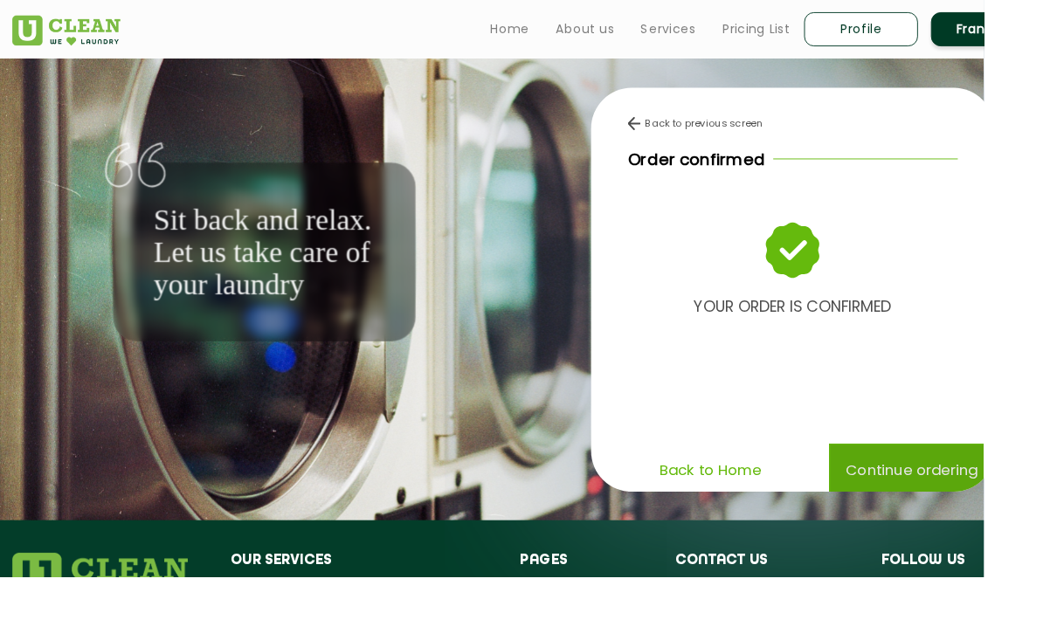
click at [1012, 521] on p "Continue ordering" at bounding box center [980, 505] width 142 height 31
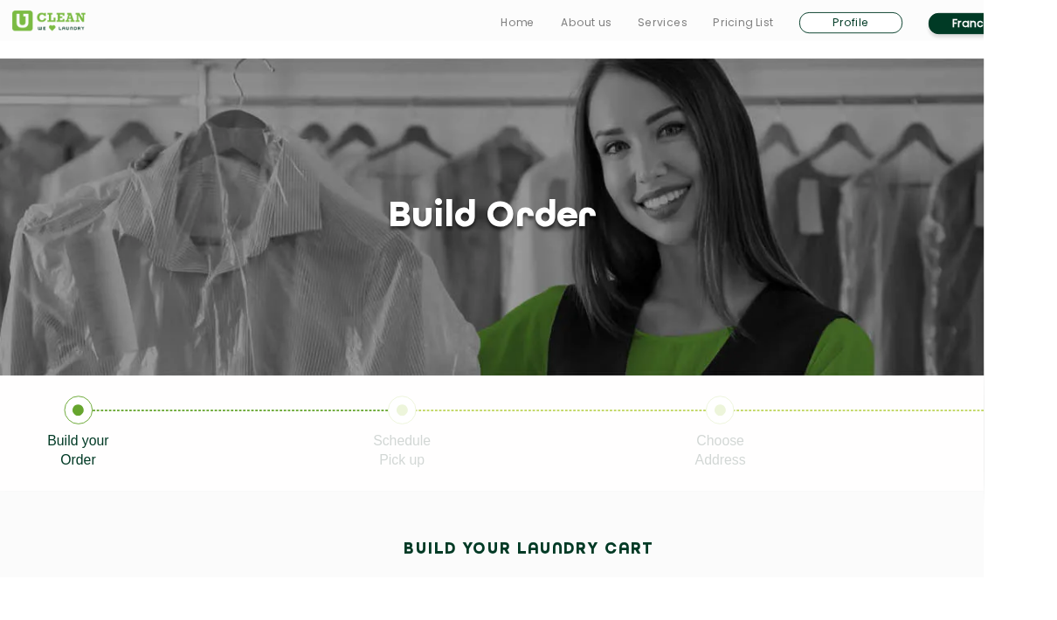
click at [919, 15] on link "Profile" at bounding box center [914, 24] width 111 height 23
select select
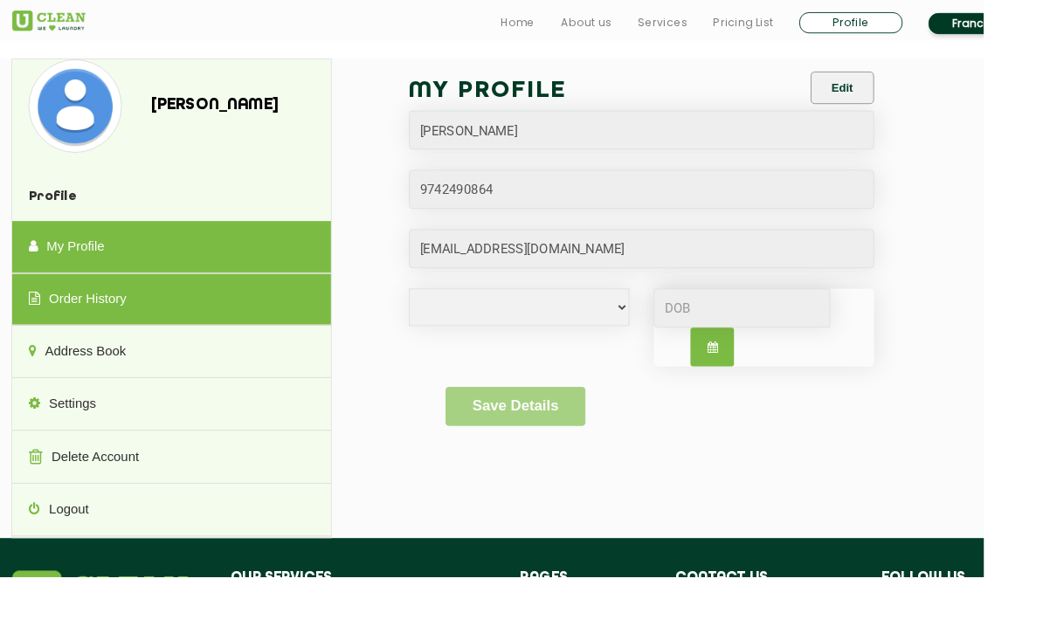
click at [59, 310] on link "Order History" at bounding box center [184, 322] width 342 height 56
